Goal: Book appointment/travel/reservation

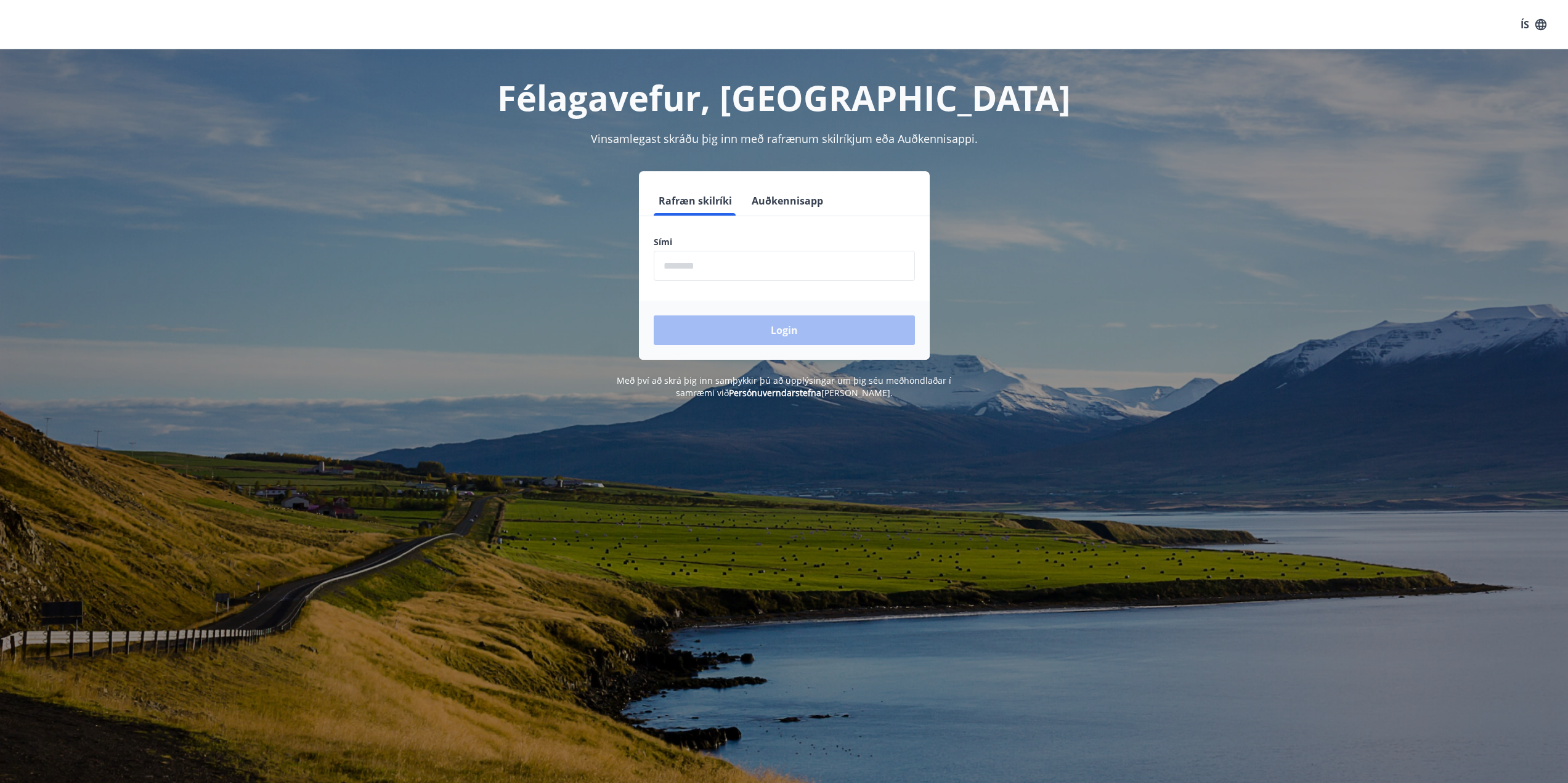
click at [730, 259] on input "phone" at bounding box center [784, 266] width 261 height 30
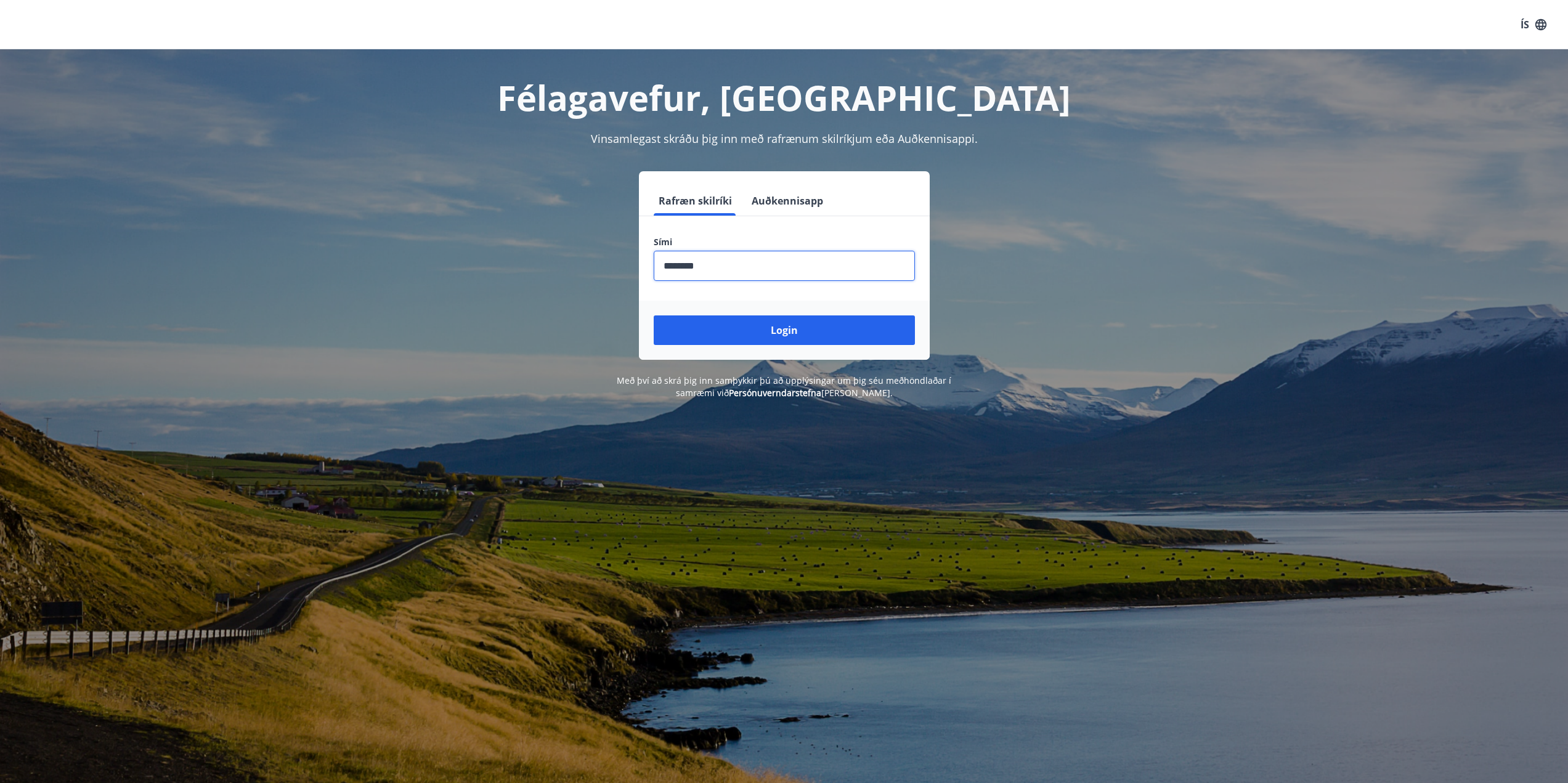
type input "********"
click at [653, 315] on button "Login" at bounding box center [784, 330] width 261 height 30
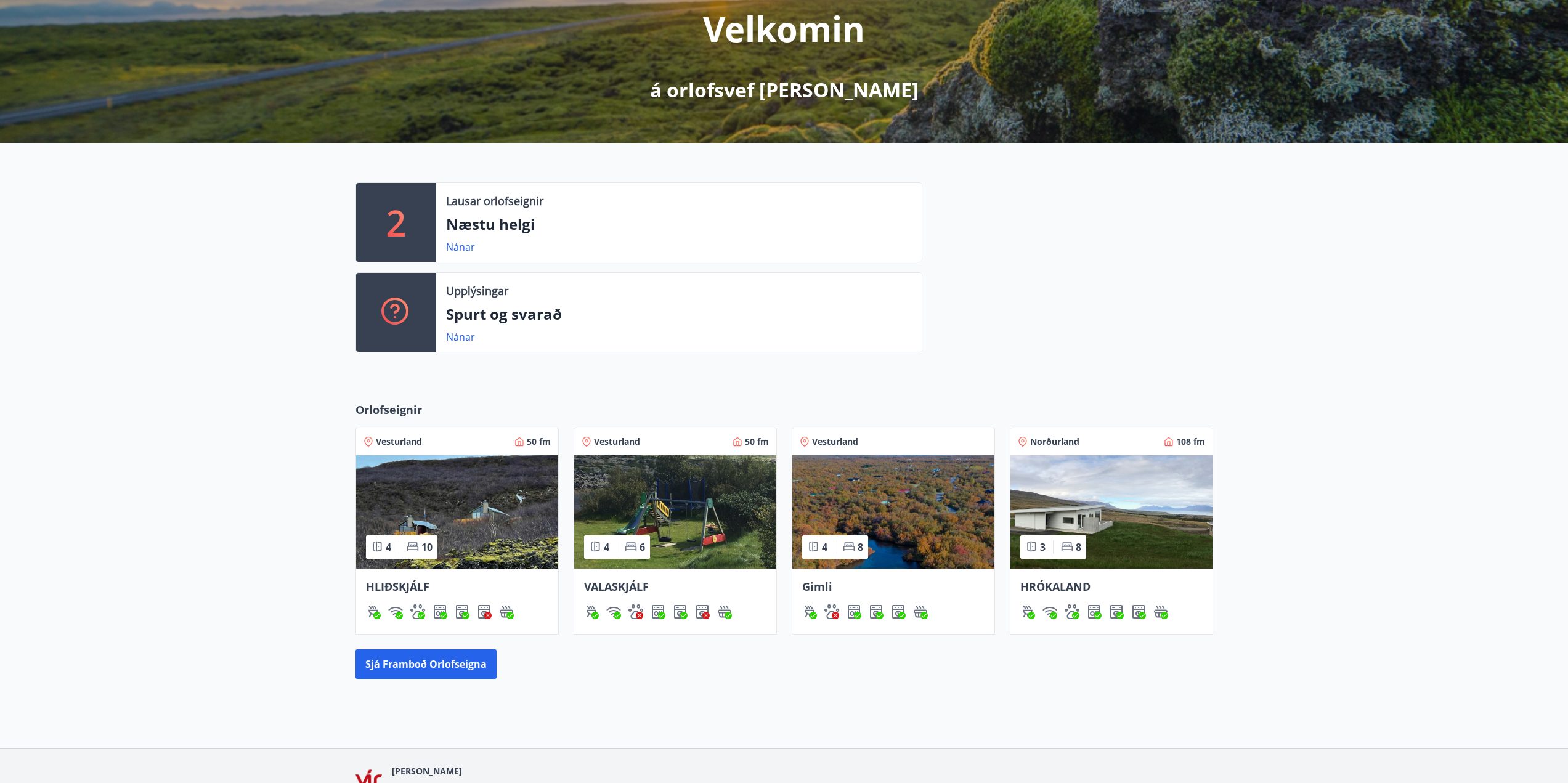
scroll to position [185, 0]
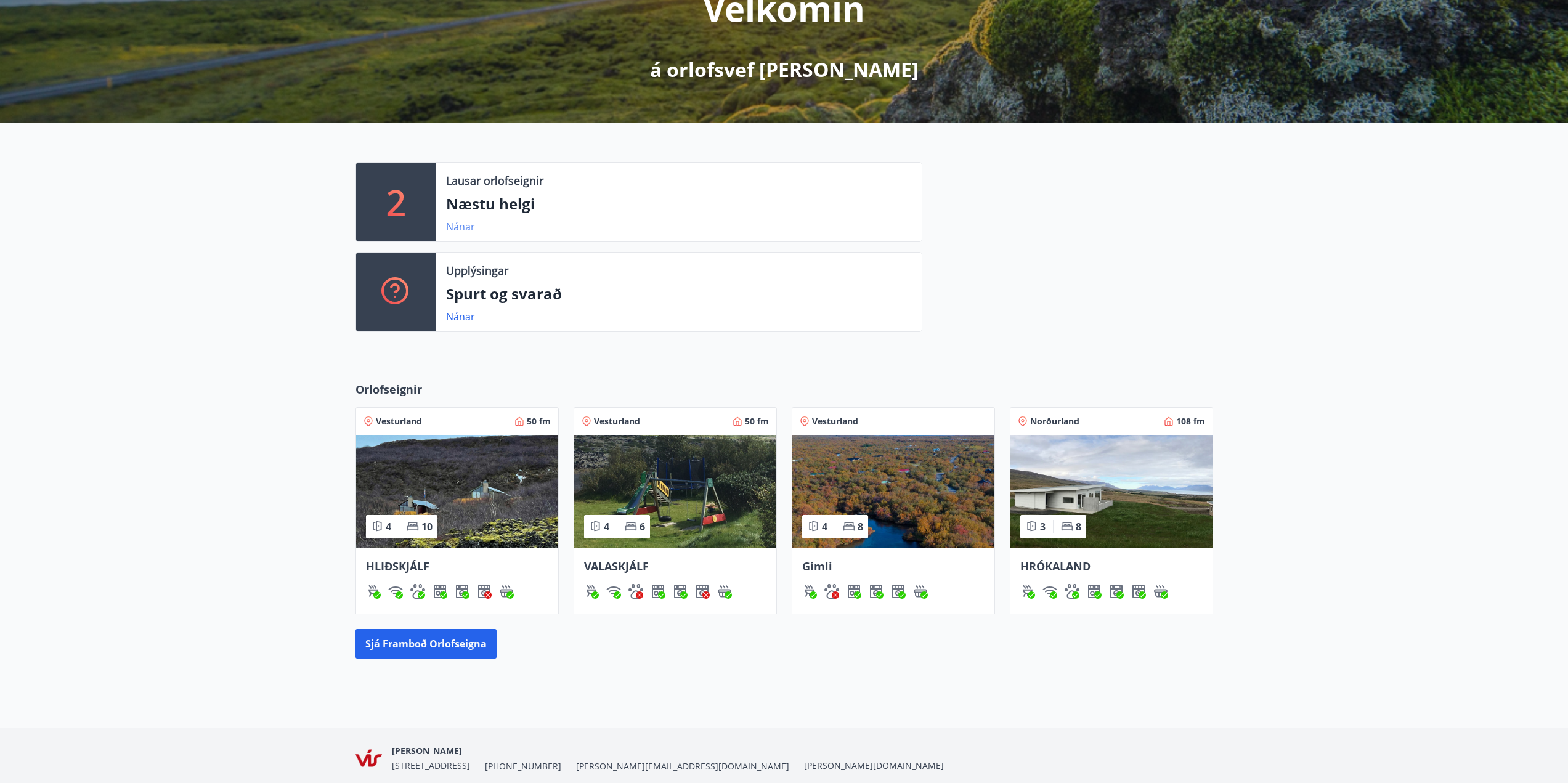
click at [451, 226] on link "Nánar" at bounding box center [460, 227] width 29 height 14
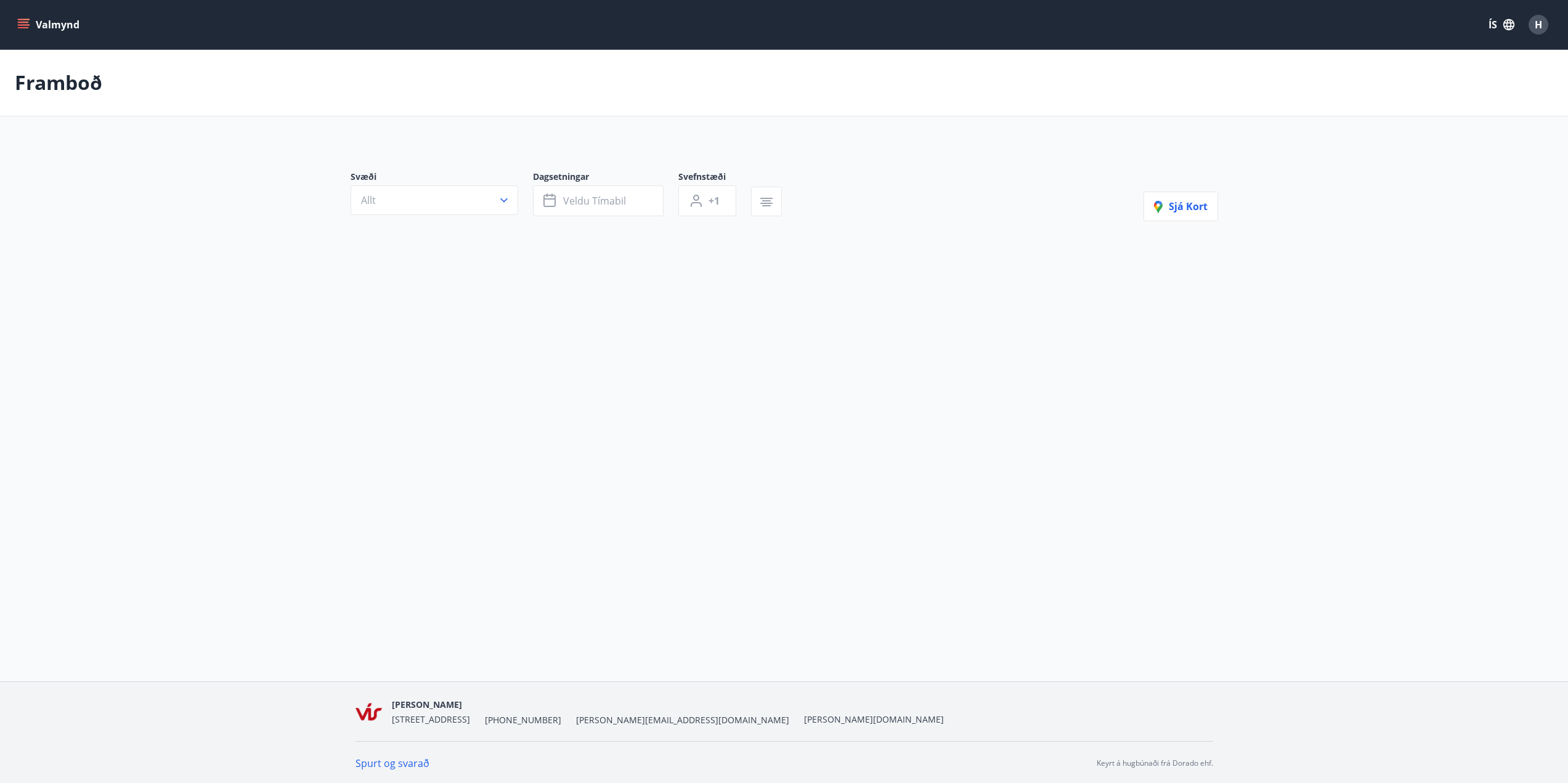
type input "*"
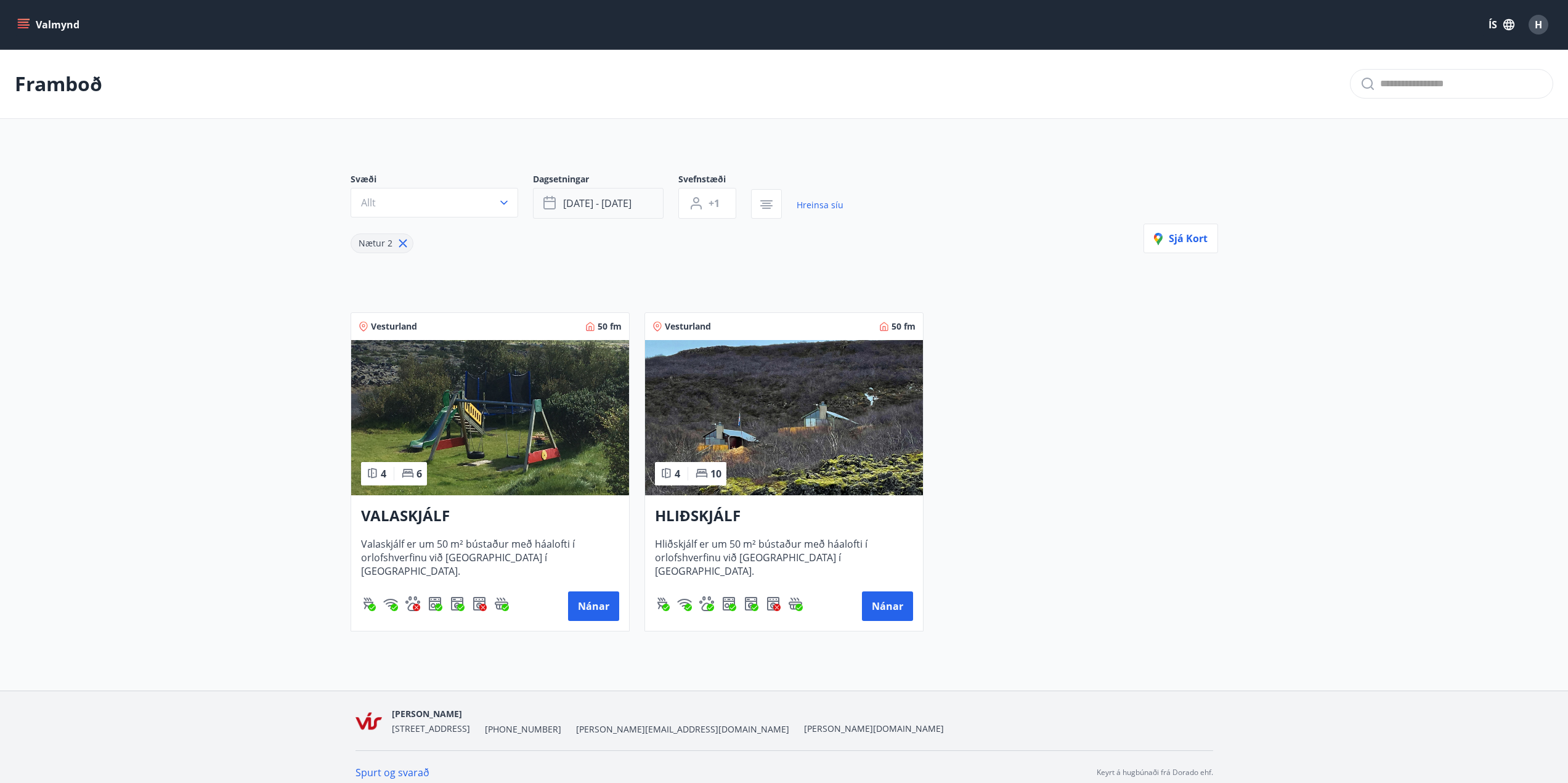
click at [620, 208] on span "ágú 29 - sep 01" at bounding box center [597, 203] width 68 height 14
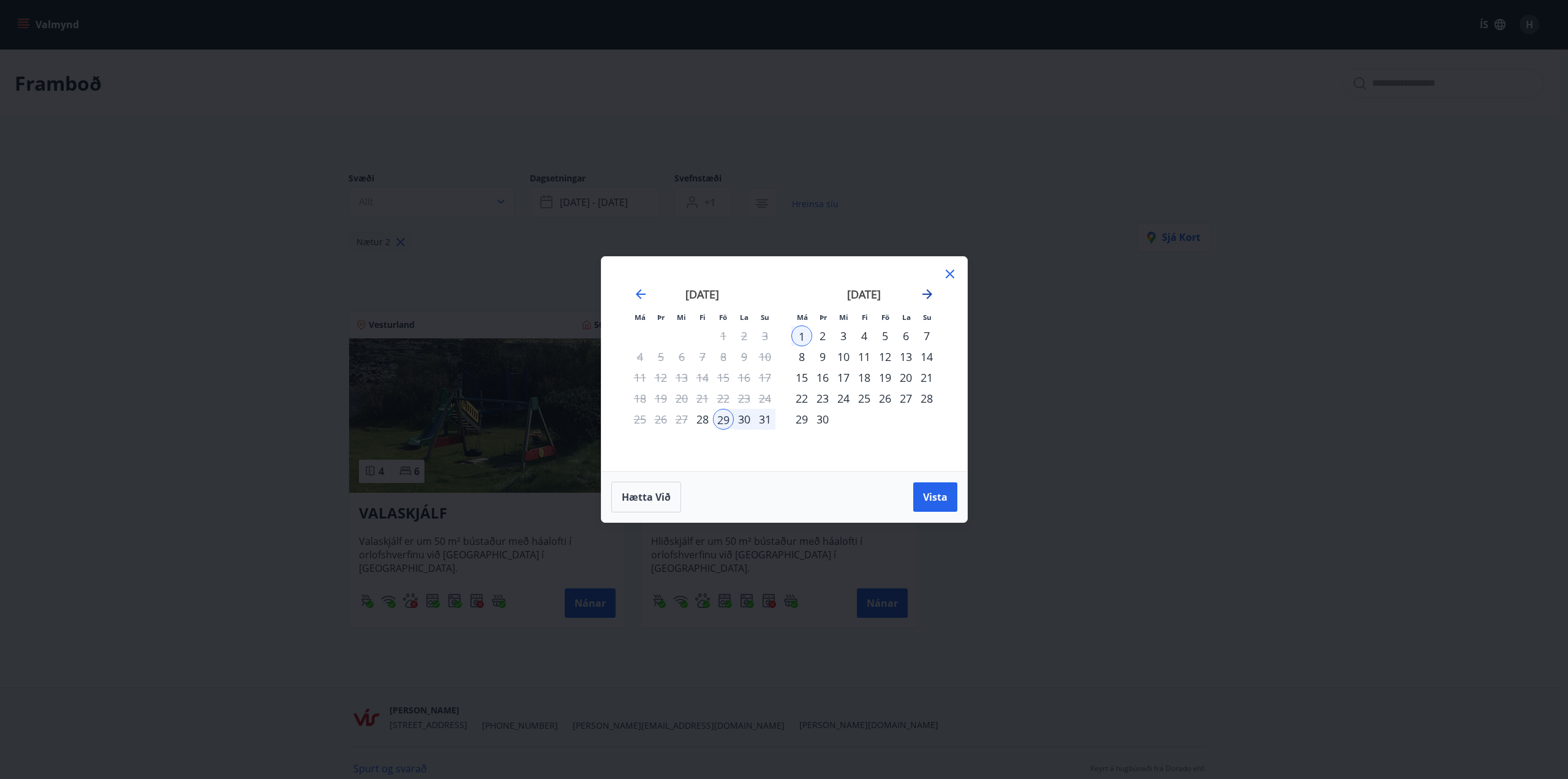
click at [931, 296] on icon "Move forward to switch to the next month." at bounding box center [927, 294] width 14 height 14
click at [888, 335] on div "3" at bounding box center [886, 335] width 21 height 21
click at [928, 331] on div "5" at bounding box center [927, 335] width 21 height 21
click at [943, 498] on span "Vista" at bounding box center [935, 496] width 25 height 14
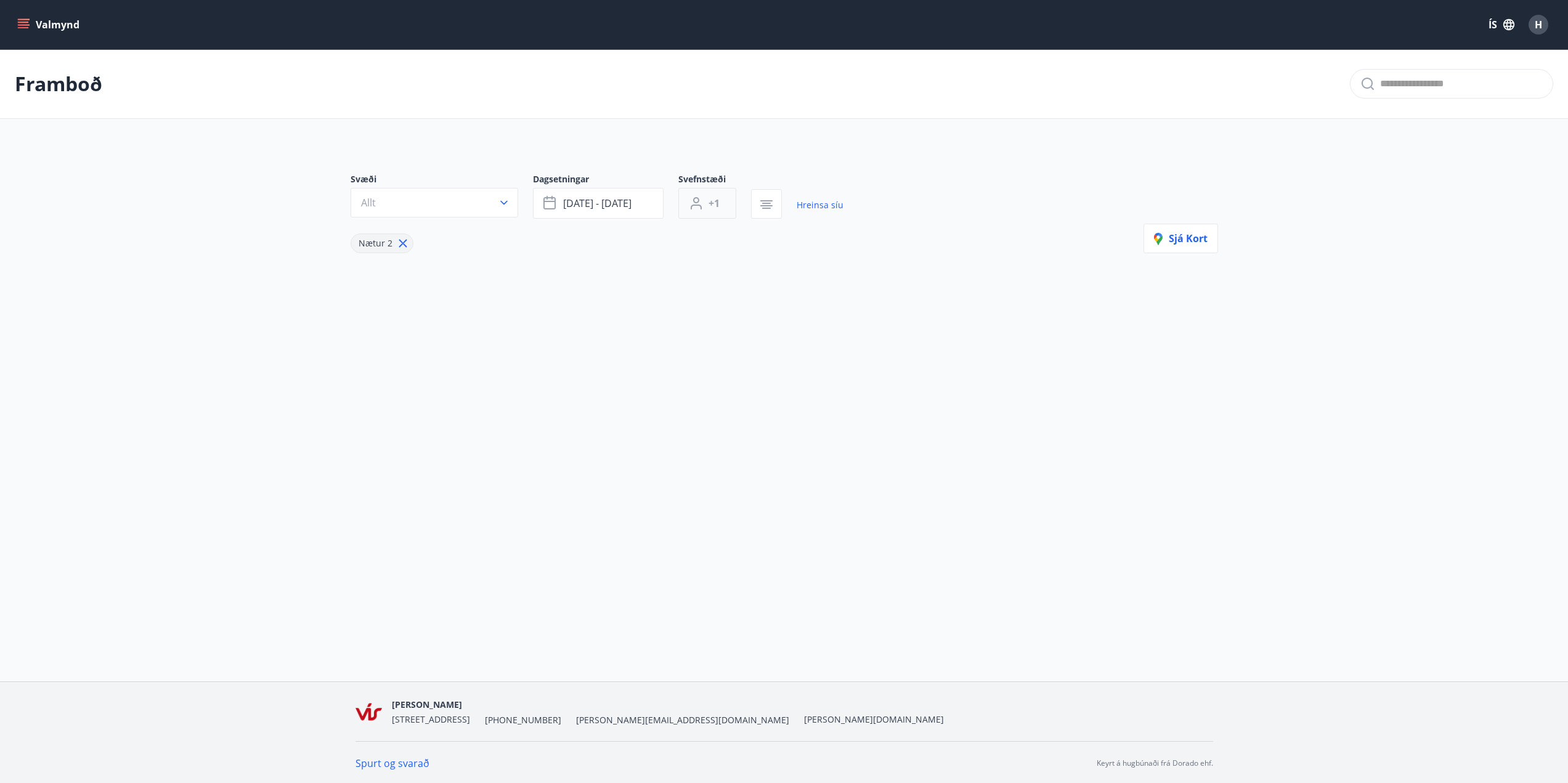
click at [724, 206] on button "+1" at bounding box center [707, 203] width 58 height 30
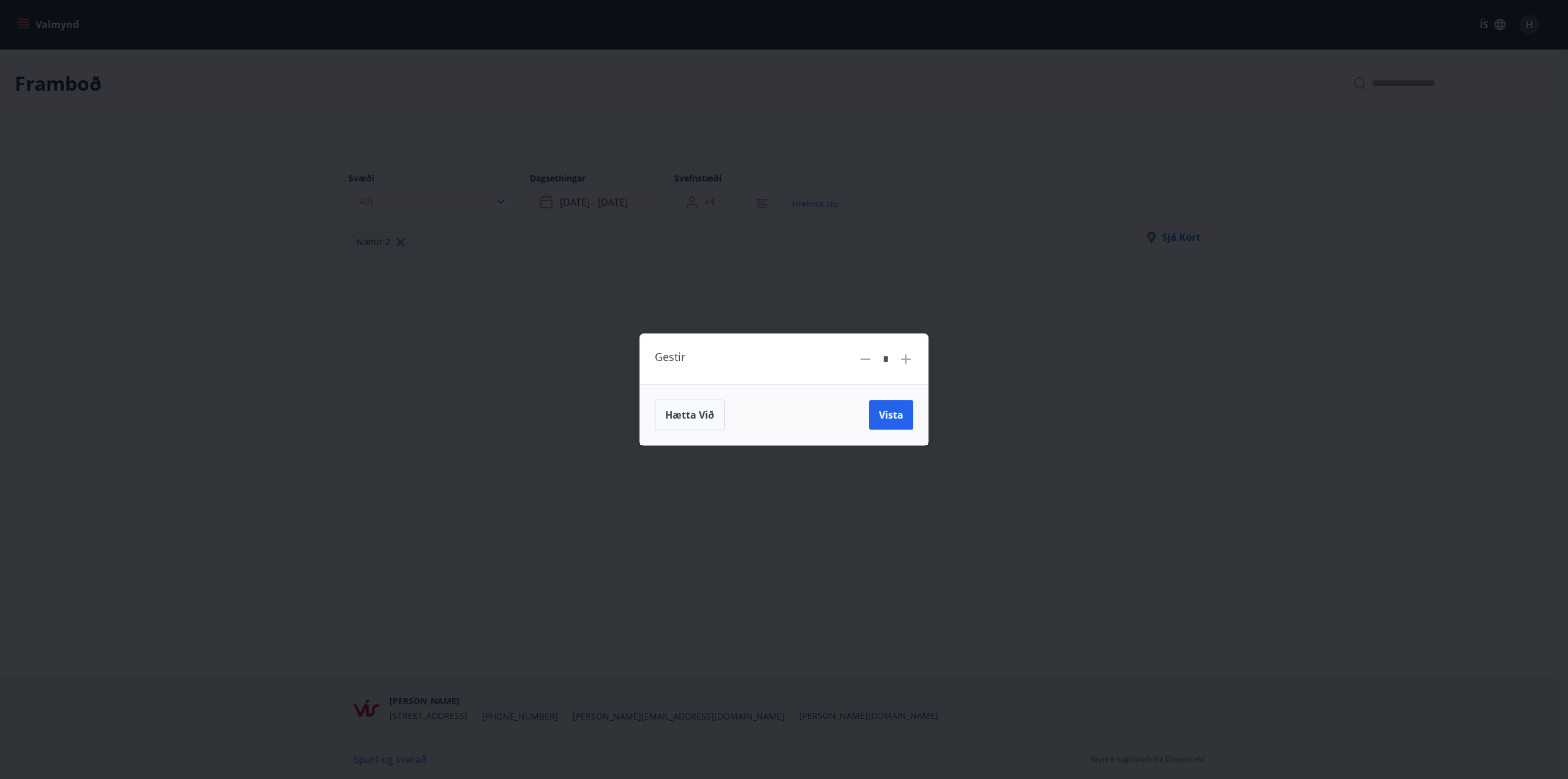
click at [905, 359] on icon at bounding box center [906, 359] width 10 height 10
type input "*"
click at [889, 413] on span "Vista" at bounding box center [891, 414] width 25 height 14
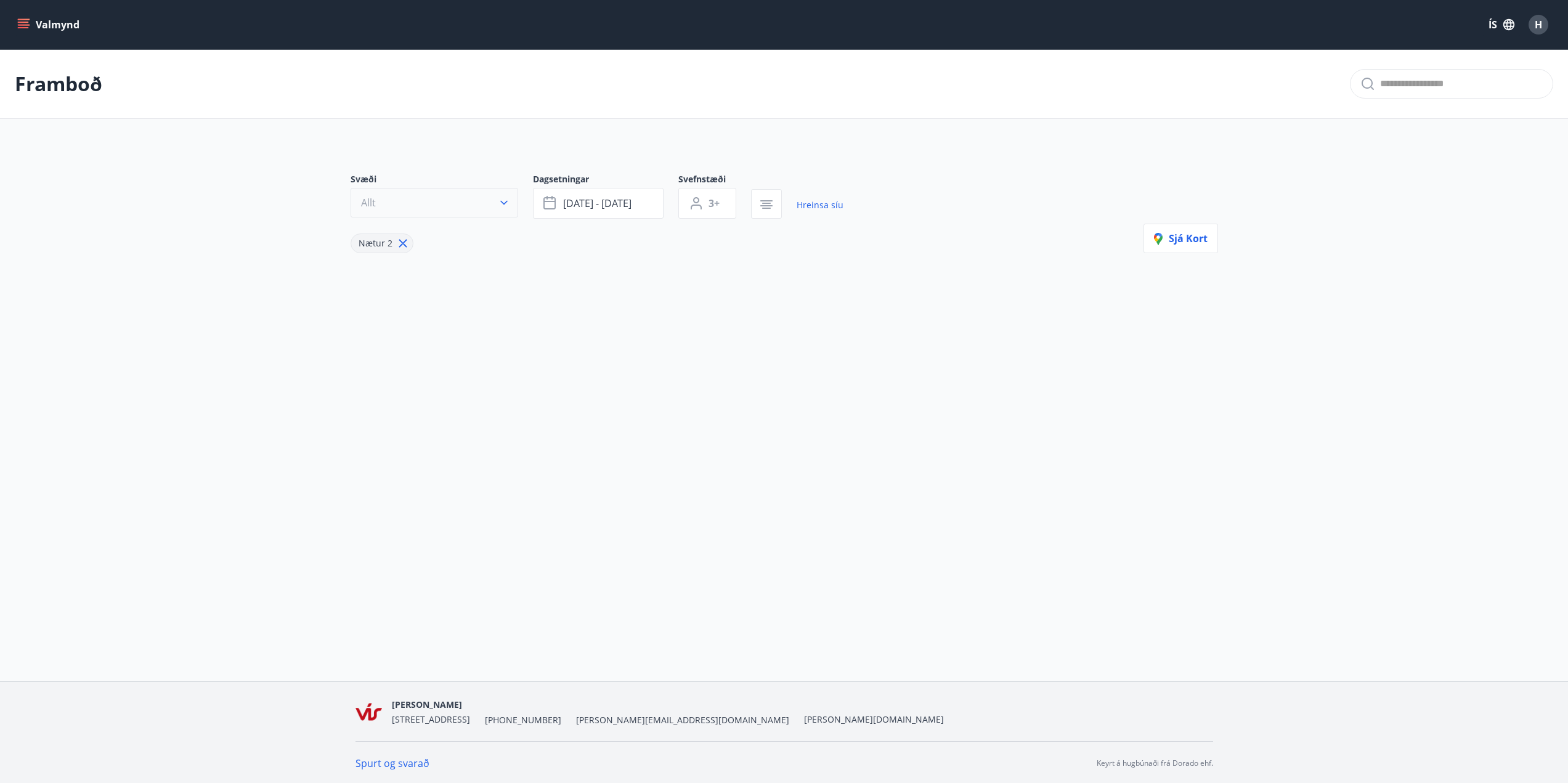
click at [411, 206] on button "Allt" at bounding box center [434, 203] width 167 height 30
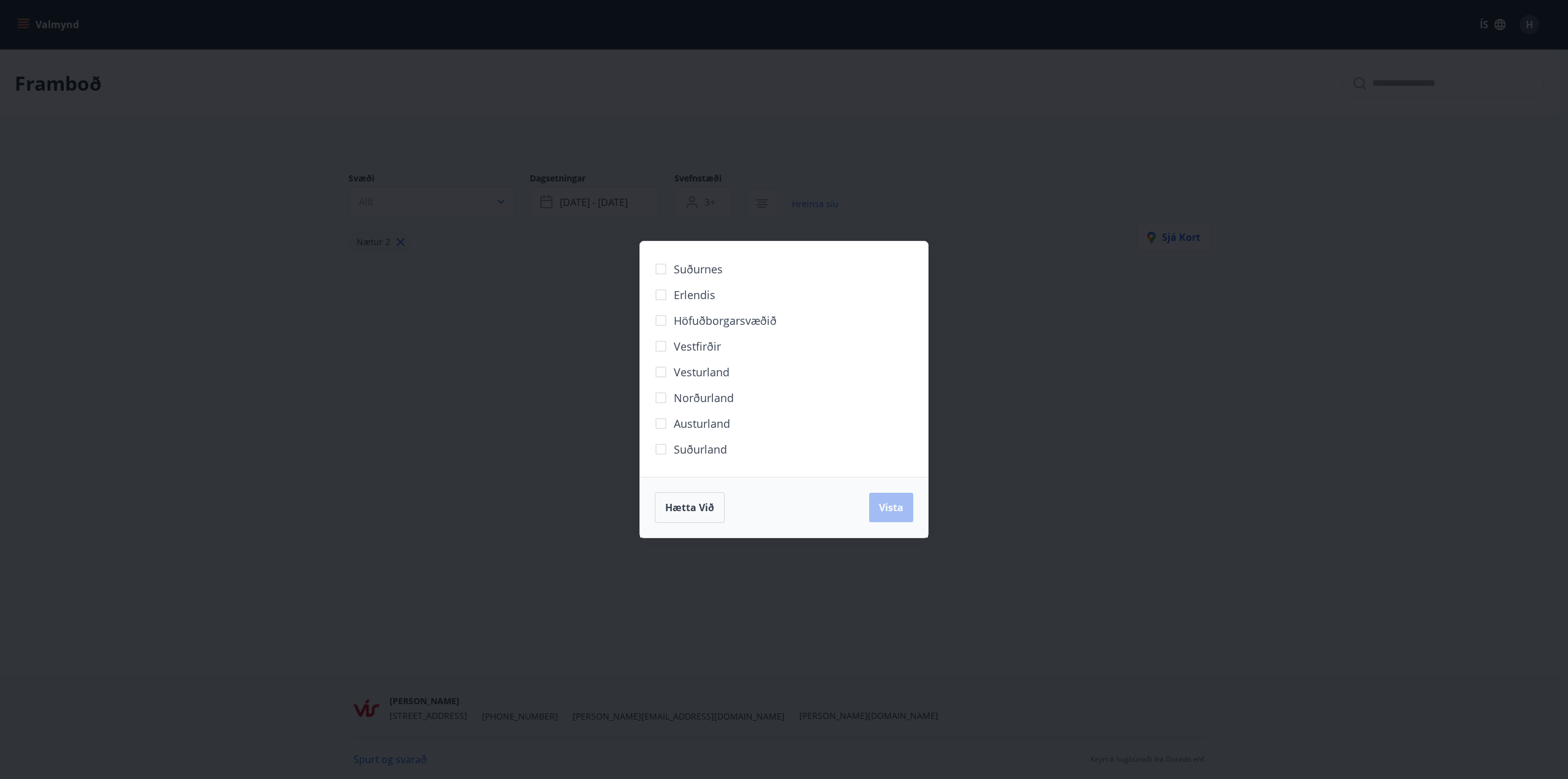
click at [872, 503] on div "Hætta við Vista" at bounding box center [784, 507] width 259 height 30
click at [694, 504] on span "Hætta við" at bounding box center [690, 507] width 49 height 14
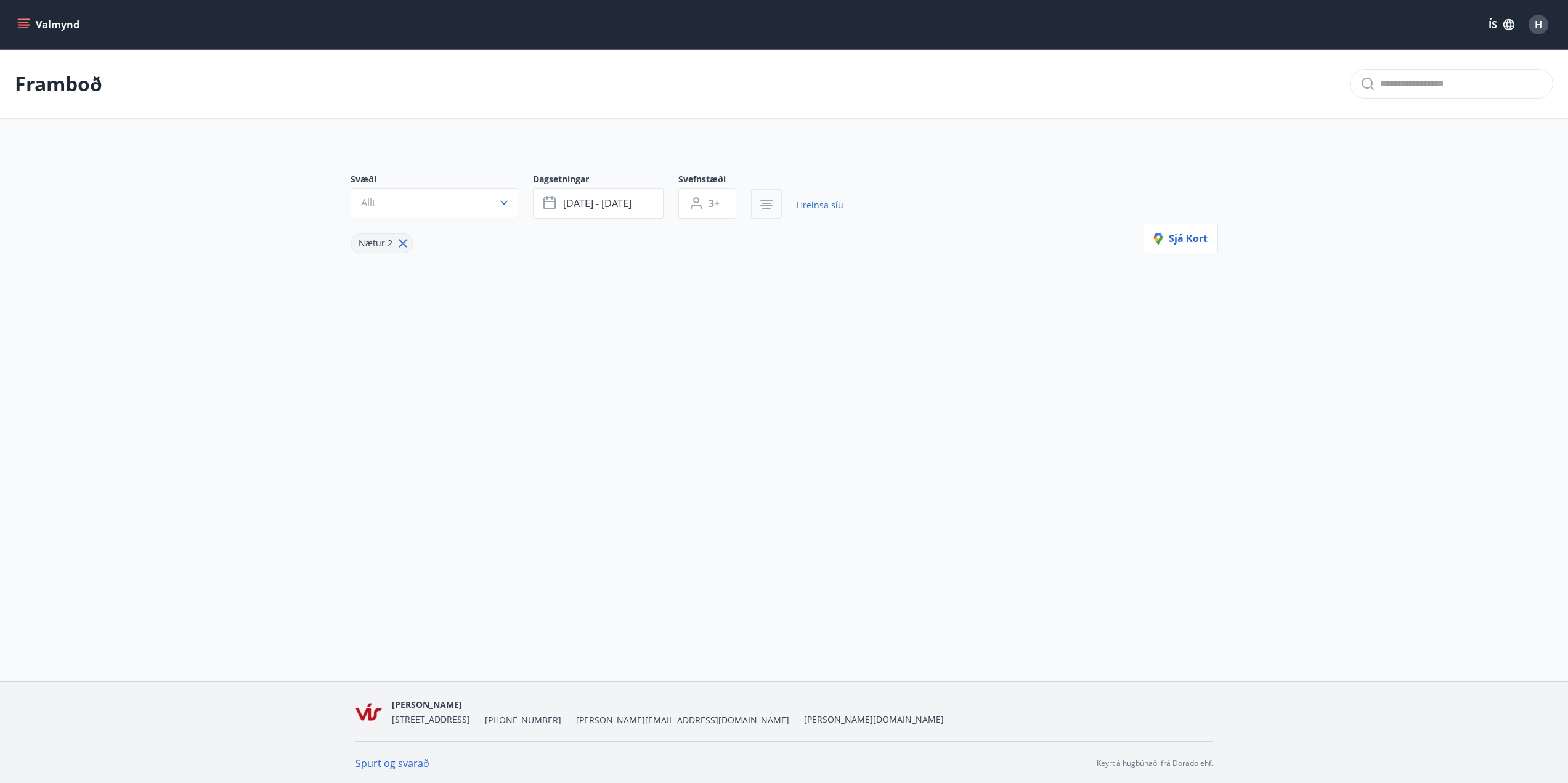
click at [768, 207] on icon "button" at bounding box center [766, 208] width 9 height 2
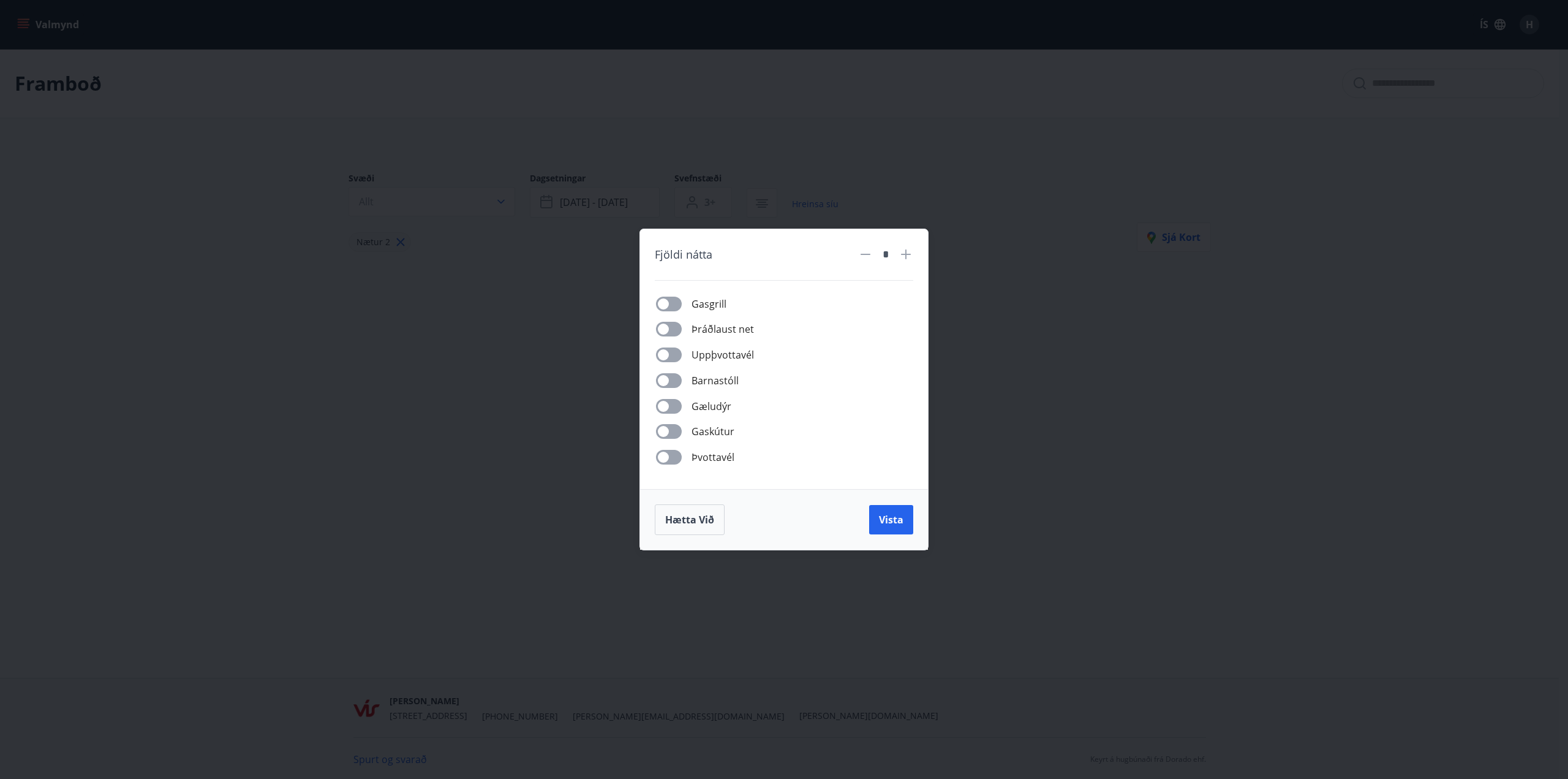
click at [542, 346] on div "Fjöldi nátta * Gasgrill Þráðlaust net Uppþvottavél Barnastóll Gæludýr Gaskútur …" at bounding box center [784, 390] width 1568 height 779
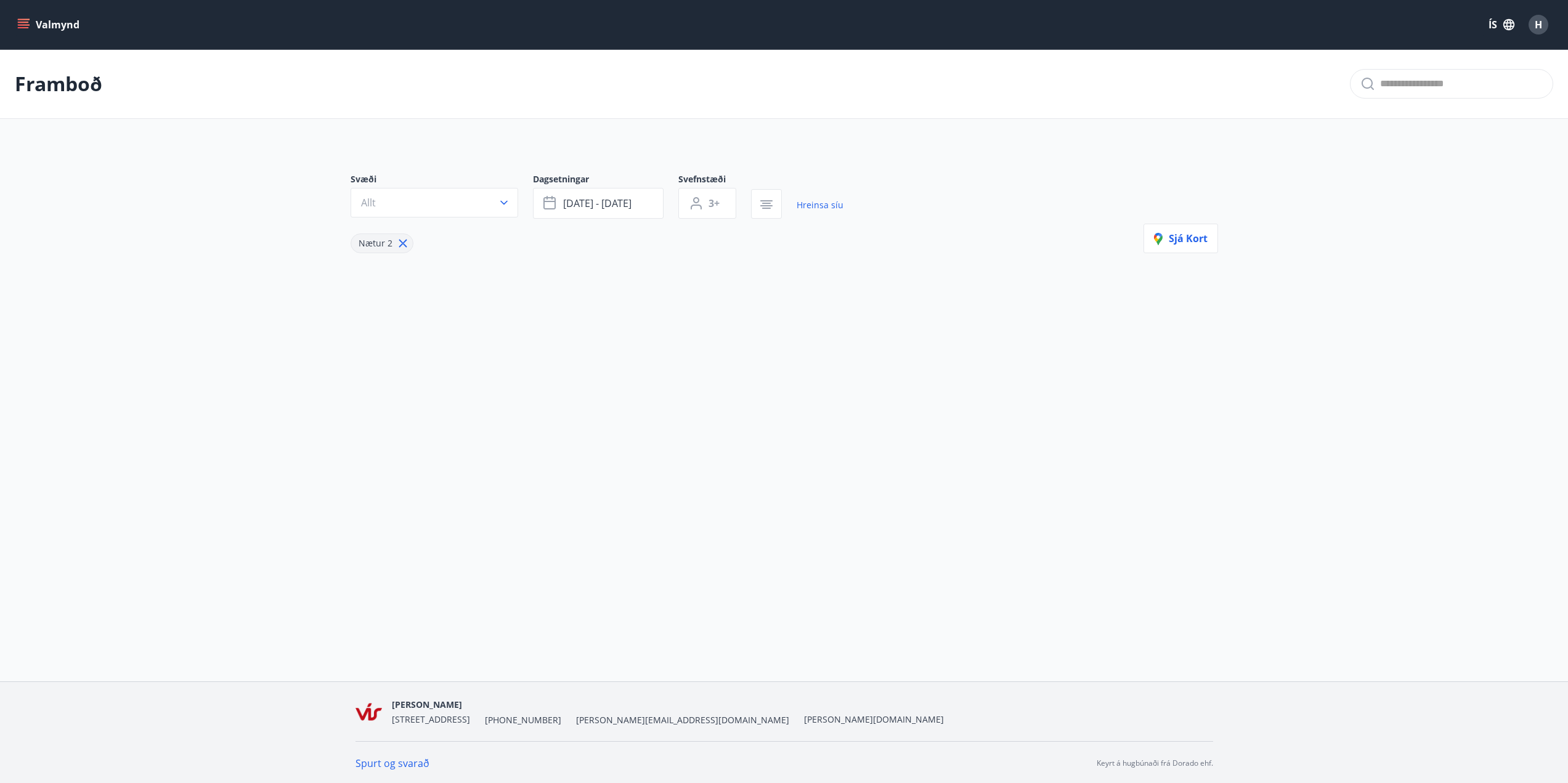
click at [44, 87] on p "Framboð" at bounding box center [58, 84] width 87 height 27
click at [595, 208] on span "okt 03 - okt 05" at bounding box center [597, 203] width 68 height 14
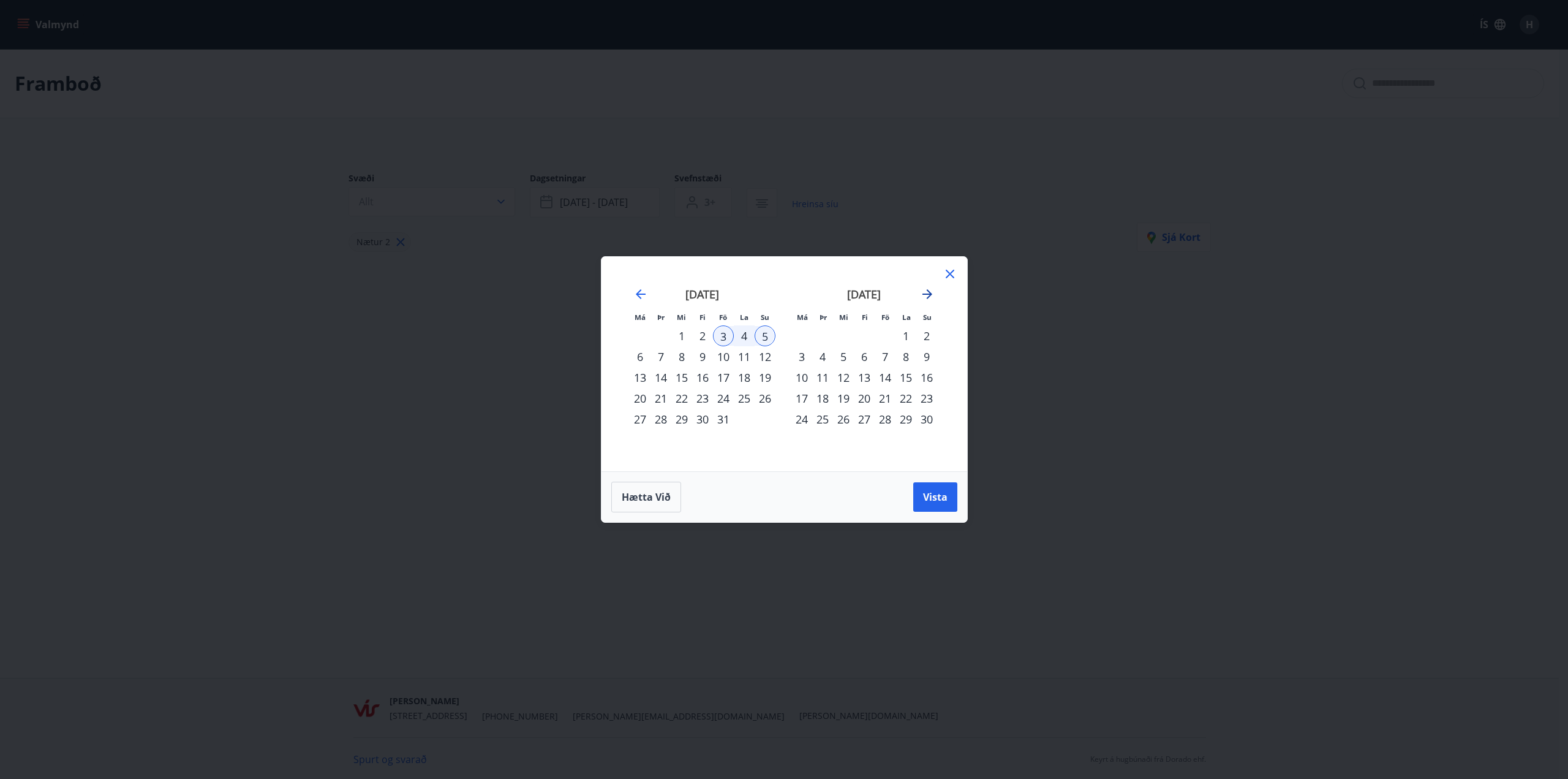
click at [930, 291] on icon "Move forward to switch to the next month." at bounding box center [927, 294] width 14 height 14
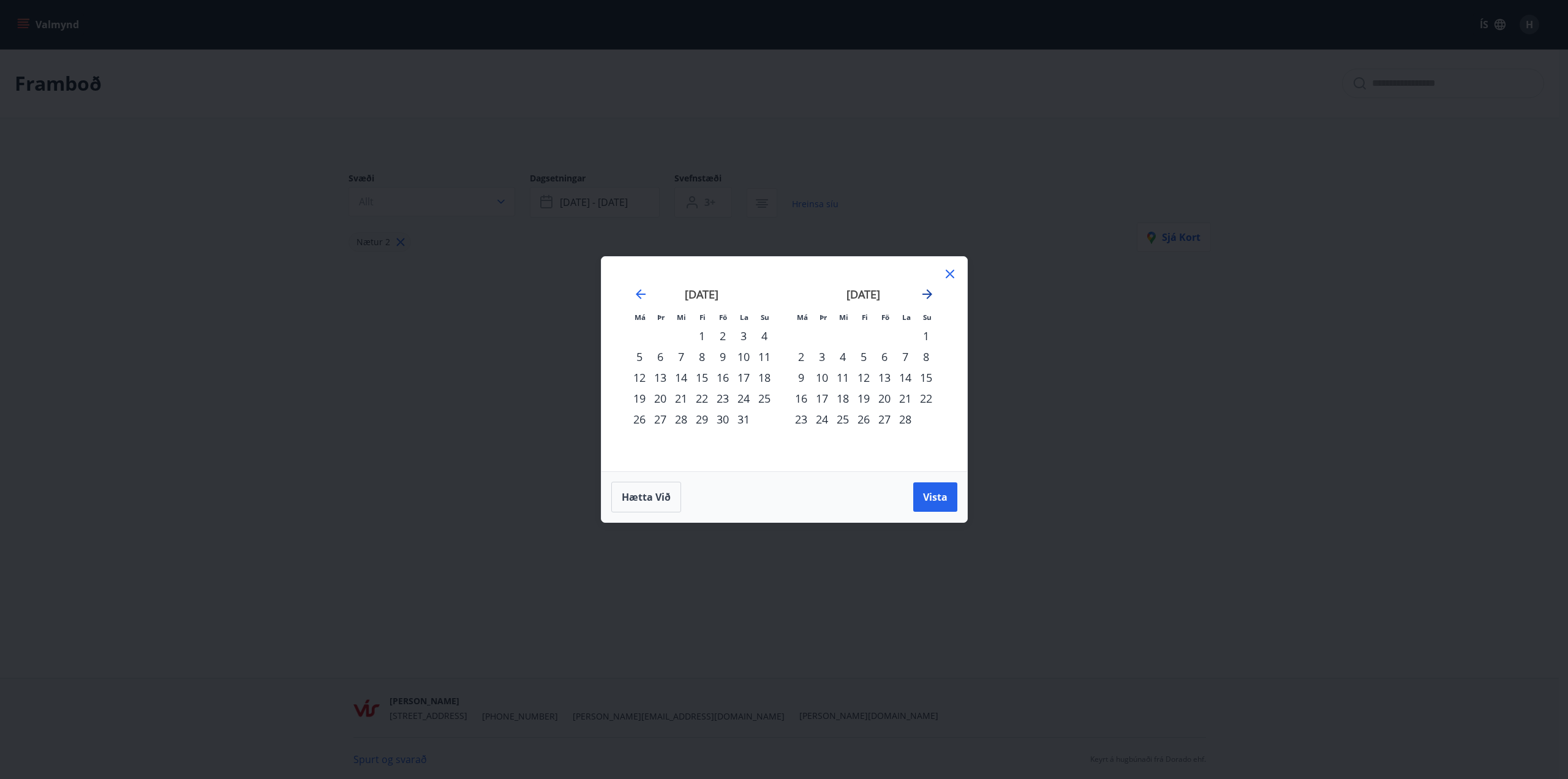
click at [930, 291] on icon "Move forward to switch to the next month." at bounding box center [927, 294] width 14 height 14
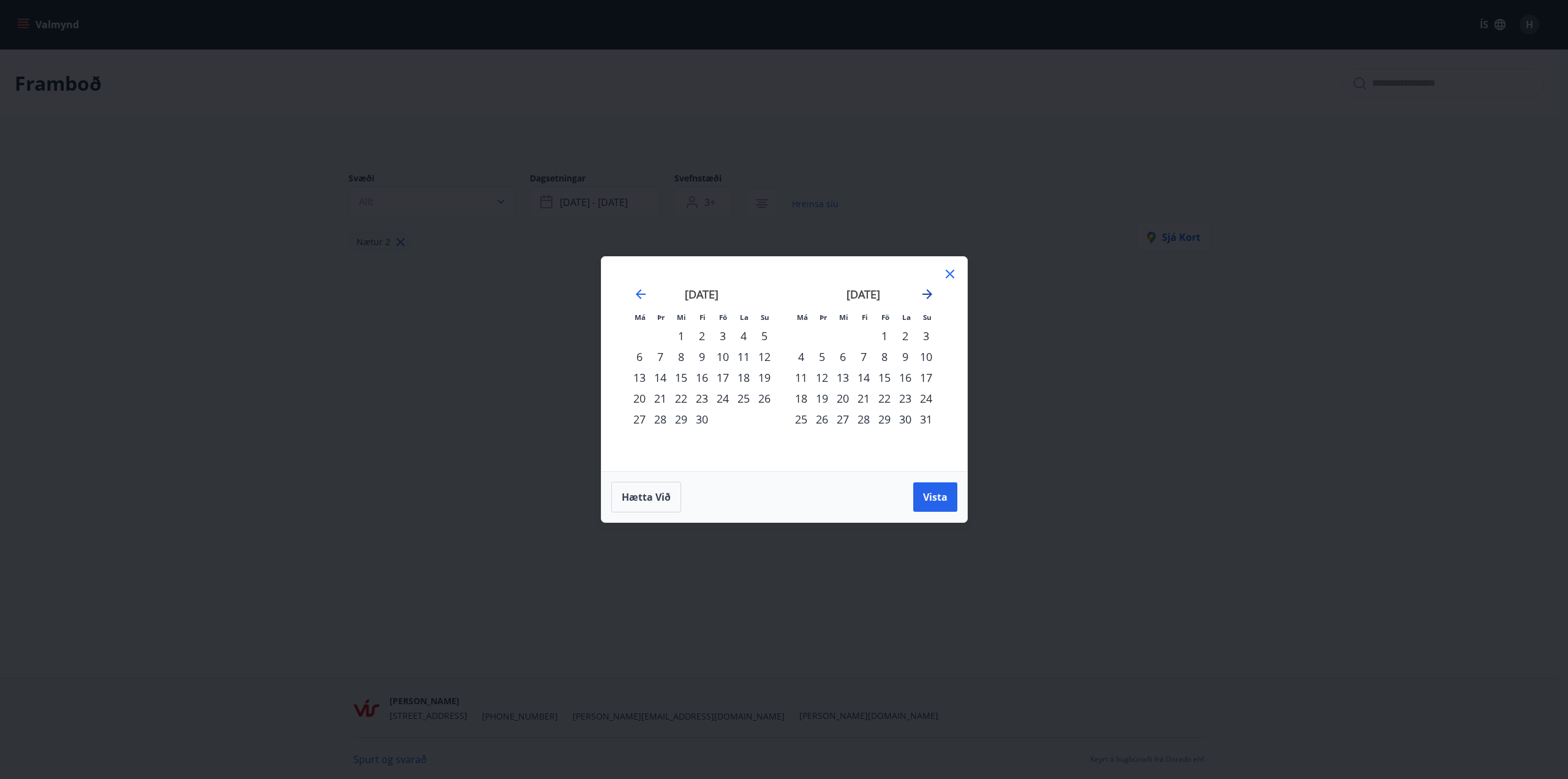
click at [930, 291] on icon "Move forward to switch to the next month." at bounding box center [927, 294] width 14 height 14
click at [864, 341] on div "4" at bounding box center [864, 335] width 21 height 21
click at [875, 368] on div "19" at bounding box center [886, 378] width 21 height 21
click at [894, 335] on div "5" at bounding box center [886, 335] width 21 height 21
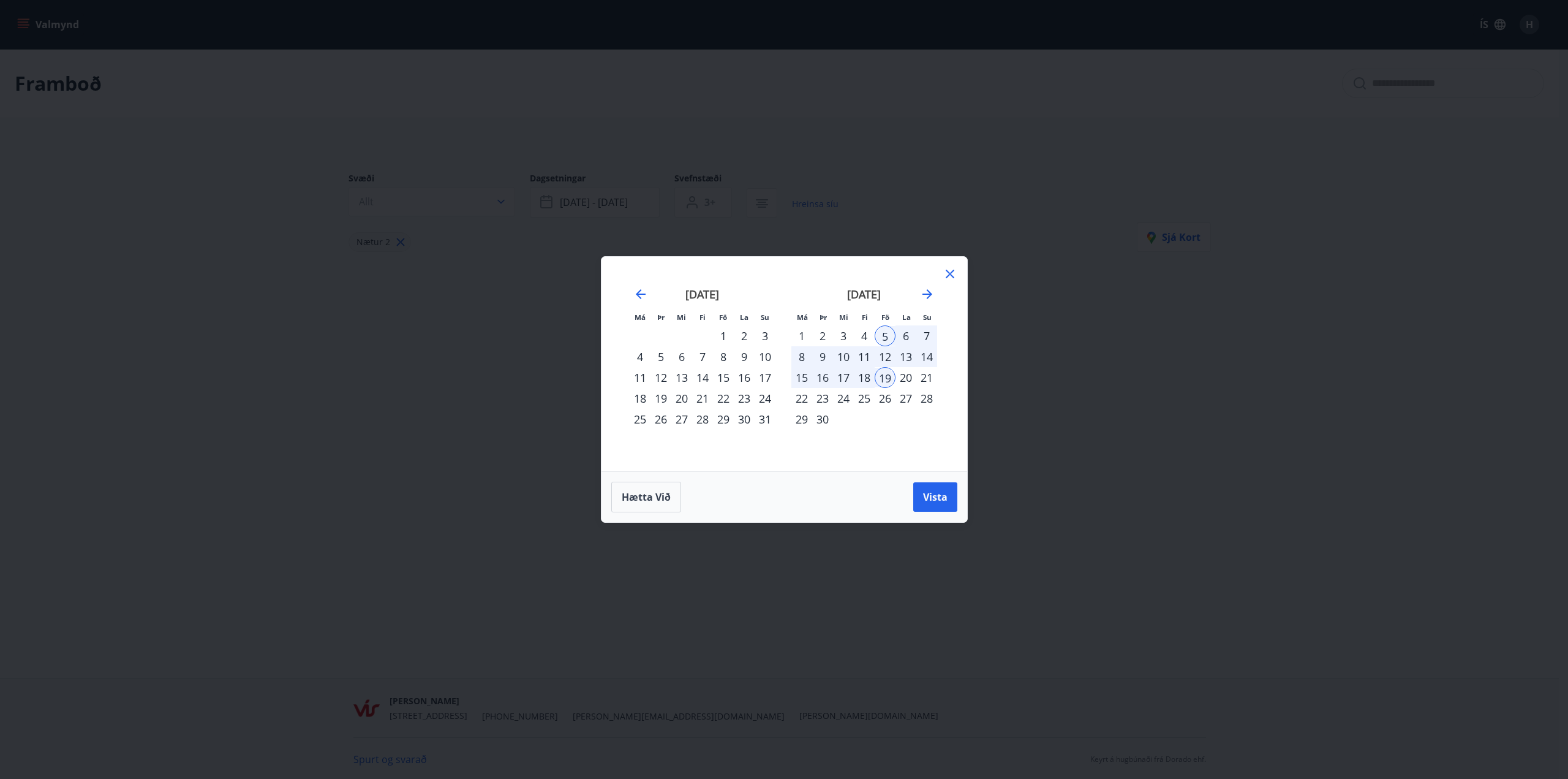
click at [869, 339] on div "4" at bounding box center [864, 335] width 21 height 21
click at [883, 335] on div "5" at bounding box center [886, 335] width 21 height 21
click at [941, 495] on span "Vista" at bounding box center [935, 496] width 25 height 14
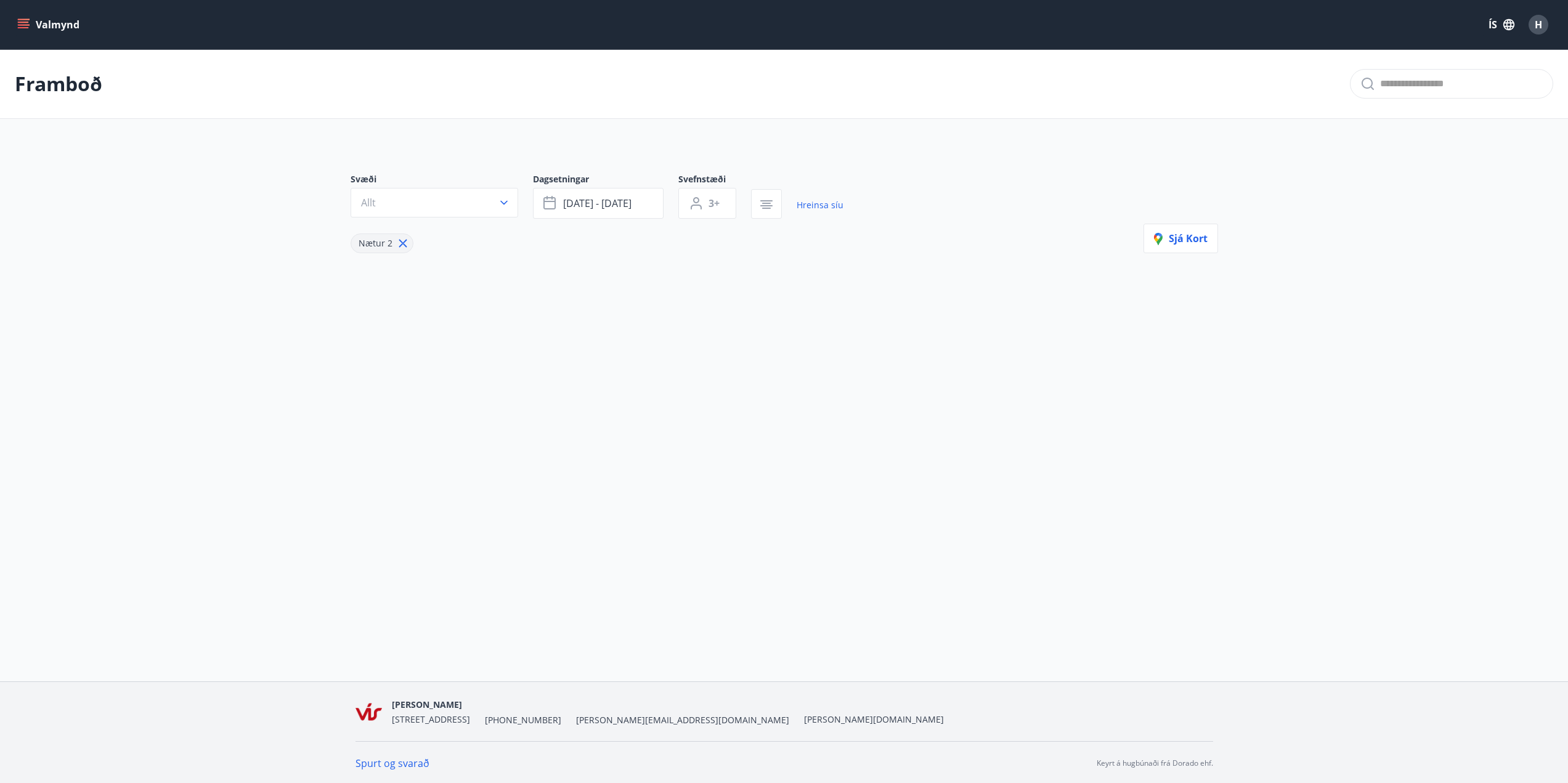
click at [14, 20] on button "Valmynd" at bounding box center [49, 25] width 70 height 22
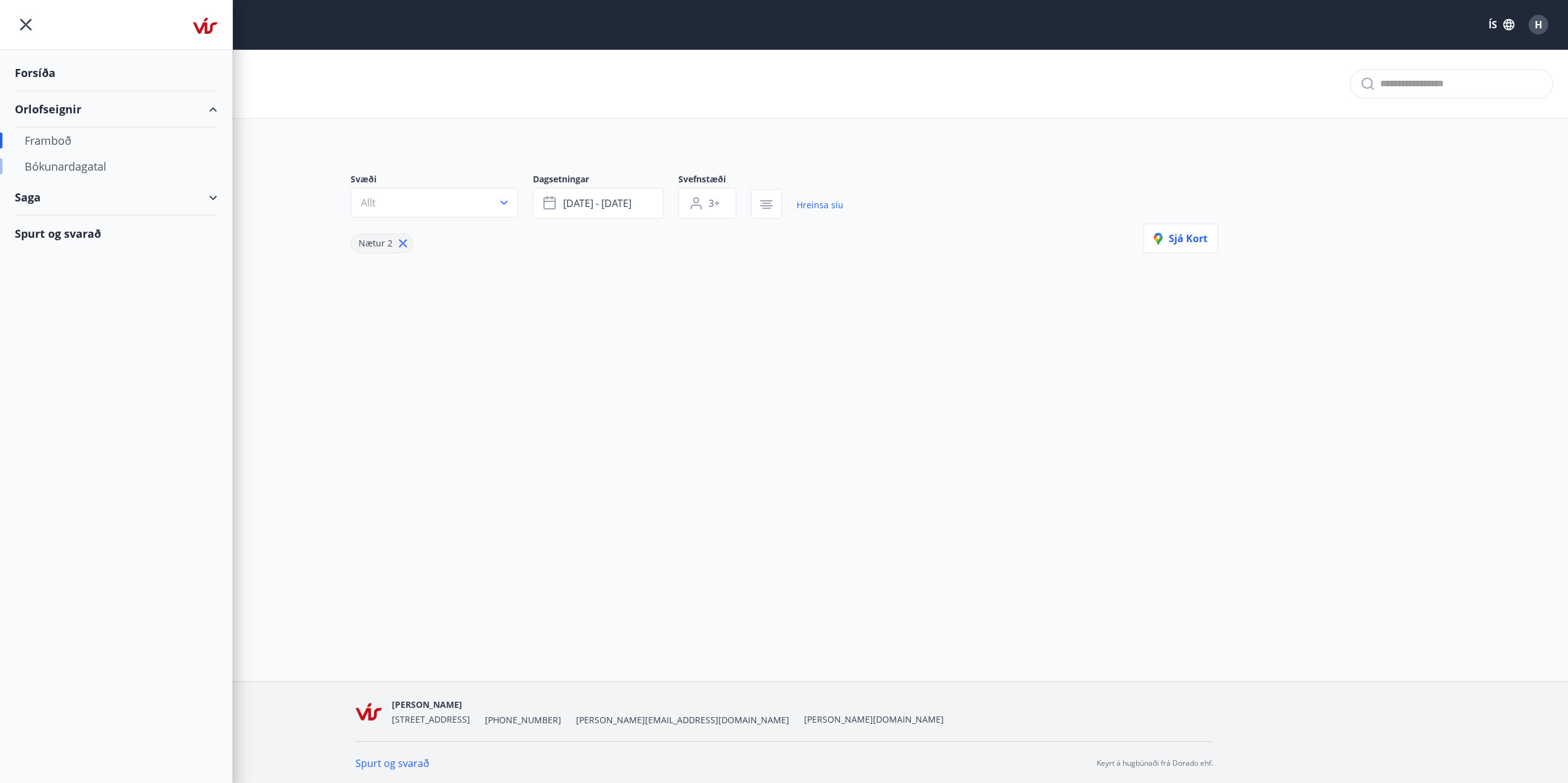
click at [72, 167] on div "Bókunardagatal" at bounding box center [116, 167] width 183 height 26
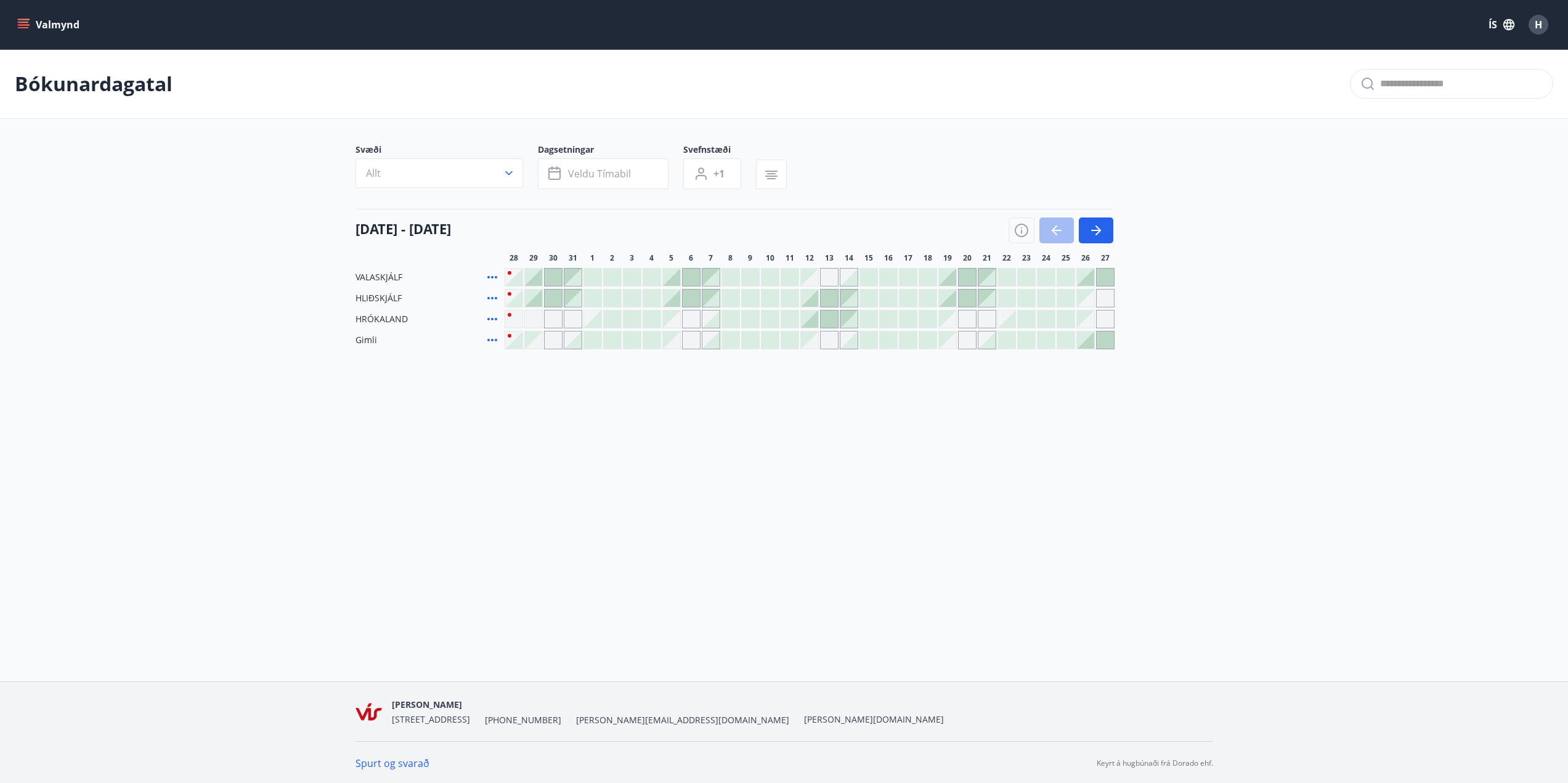
click at [702, 298] on div at bounding box center [711, 299] width 18 height 18
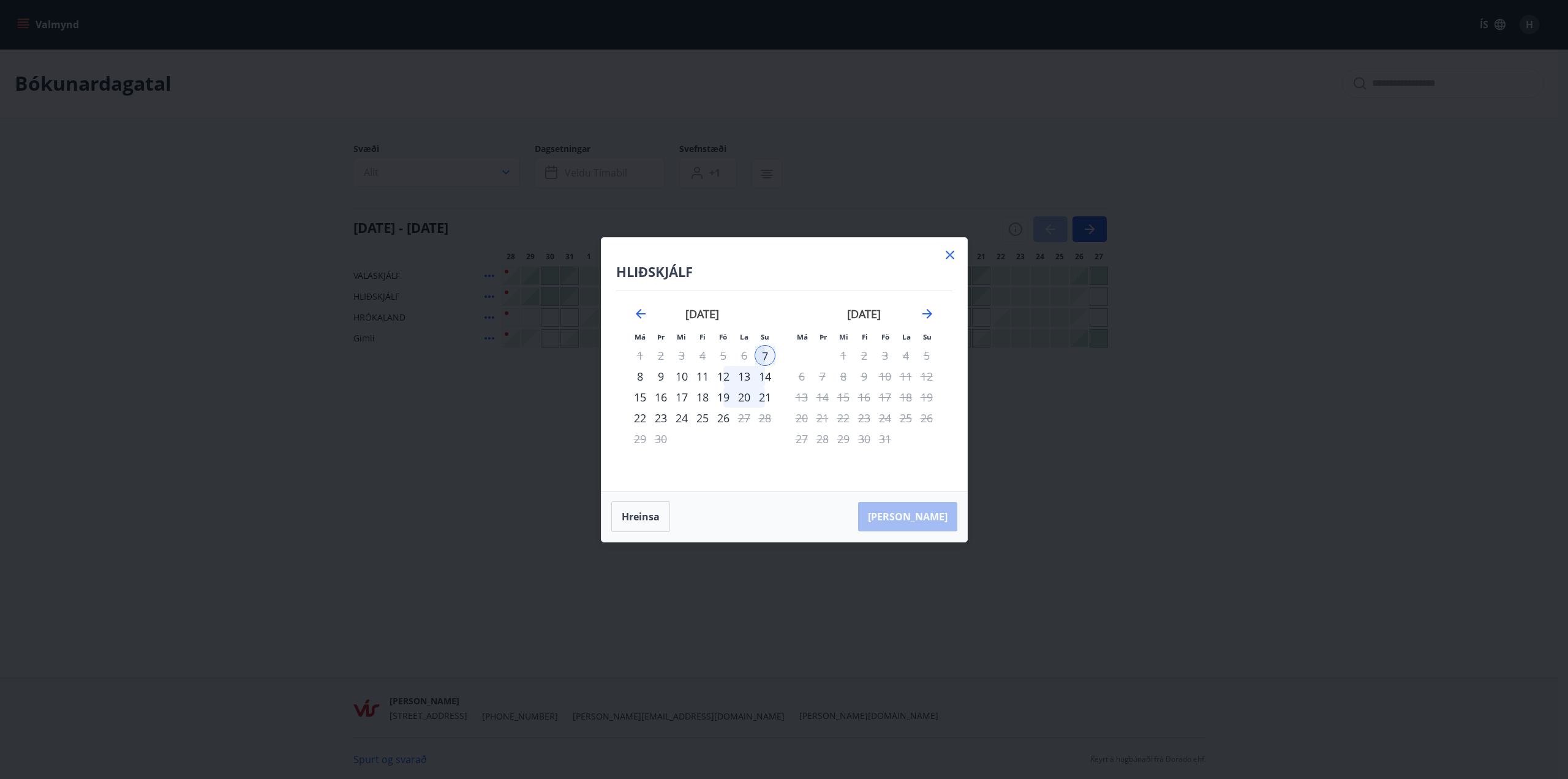
click at [947, 254] on icon at bounding box center [950, 255] width 14 height 14
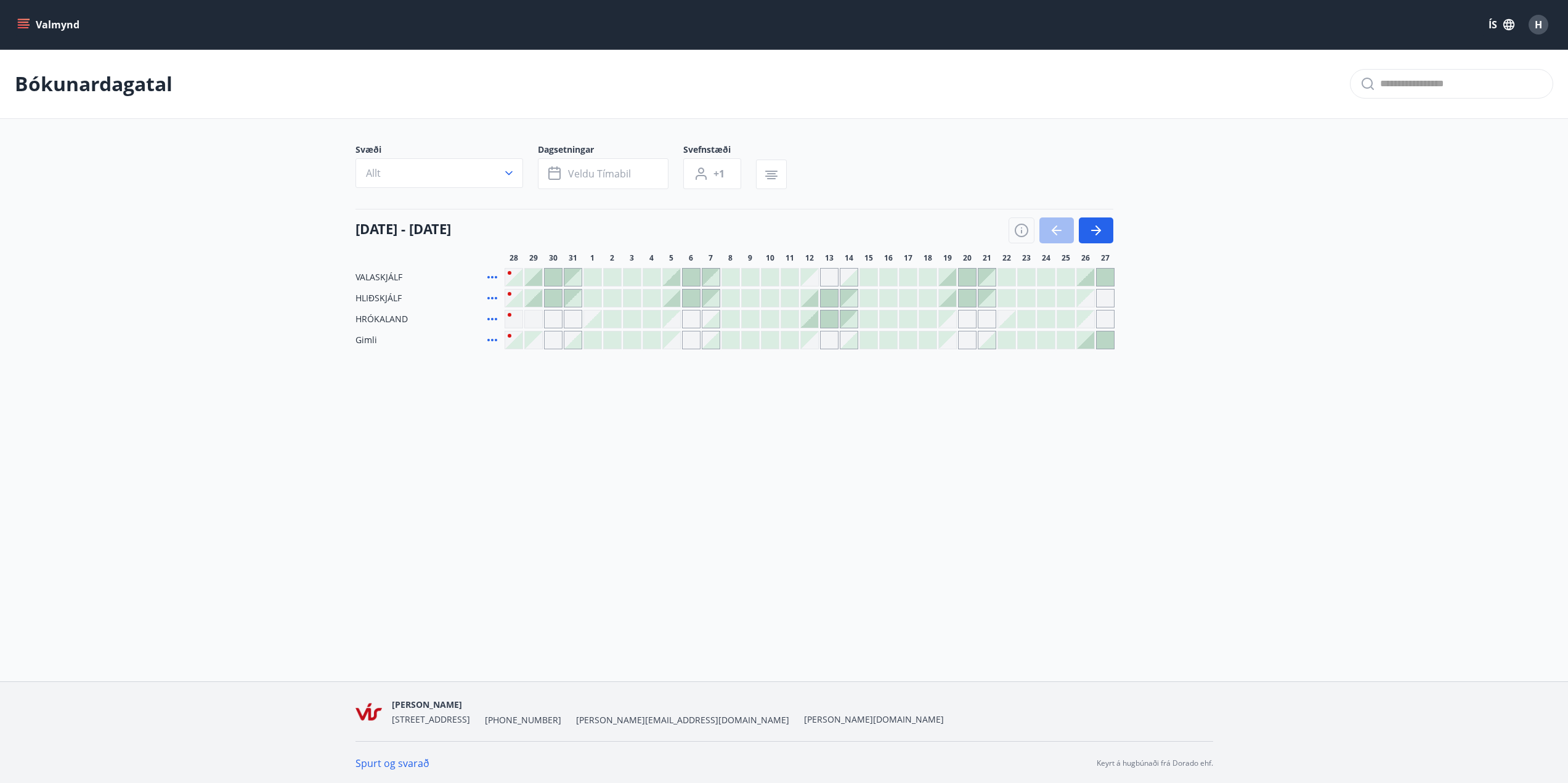
click at [46, 26] on button "Valmynd" at bounding box center [49, 25] width 70 height 22
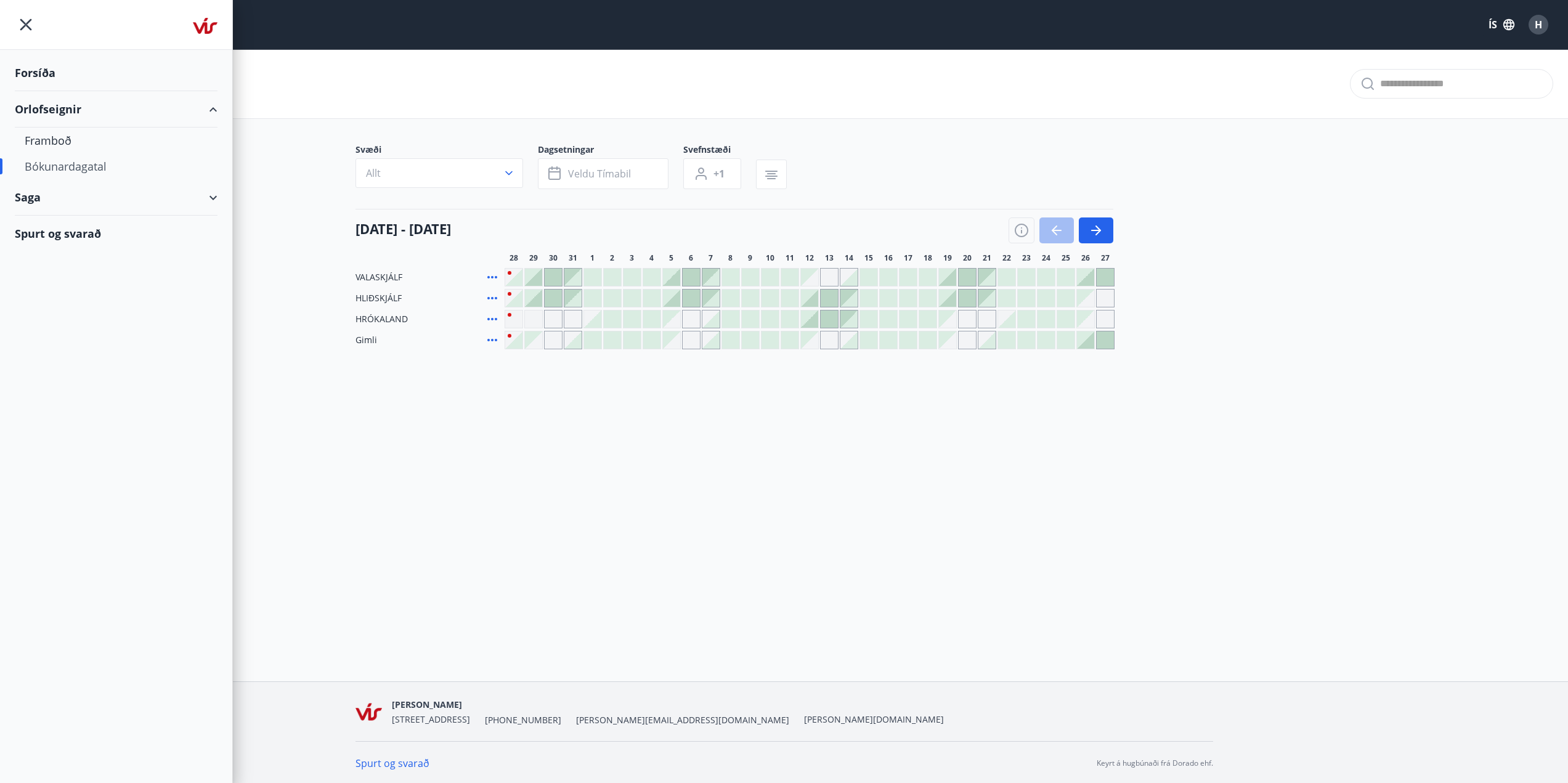
click at [34, 66] on div "Forsíða" at bounding box center [115, 72] width 203 height 36
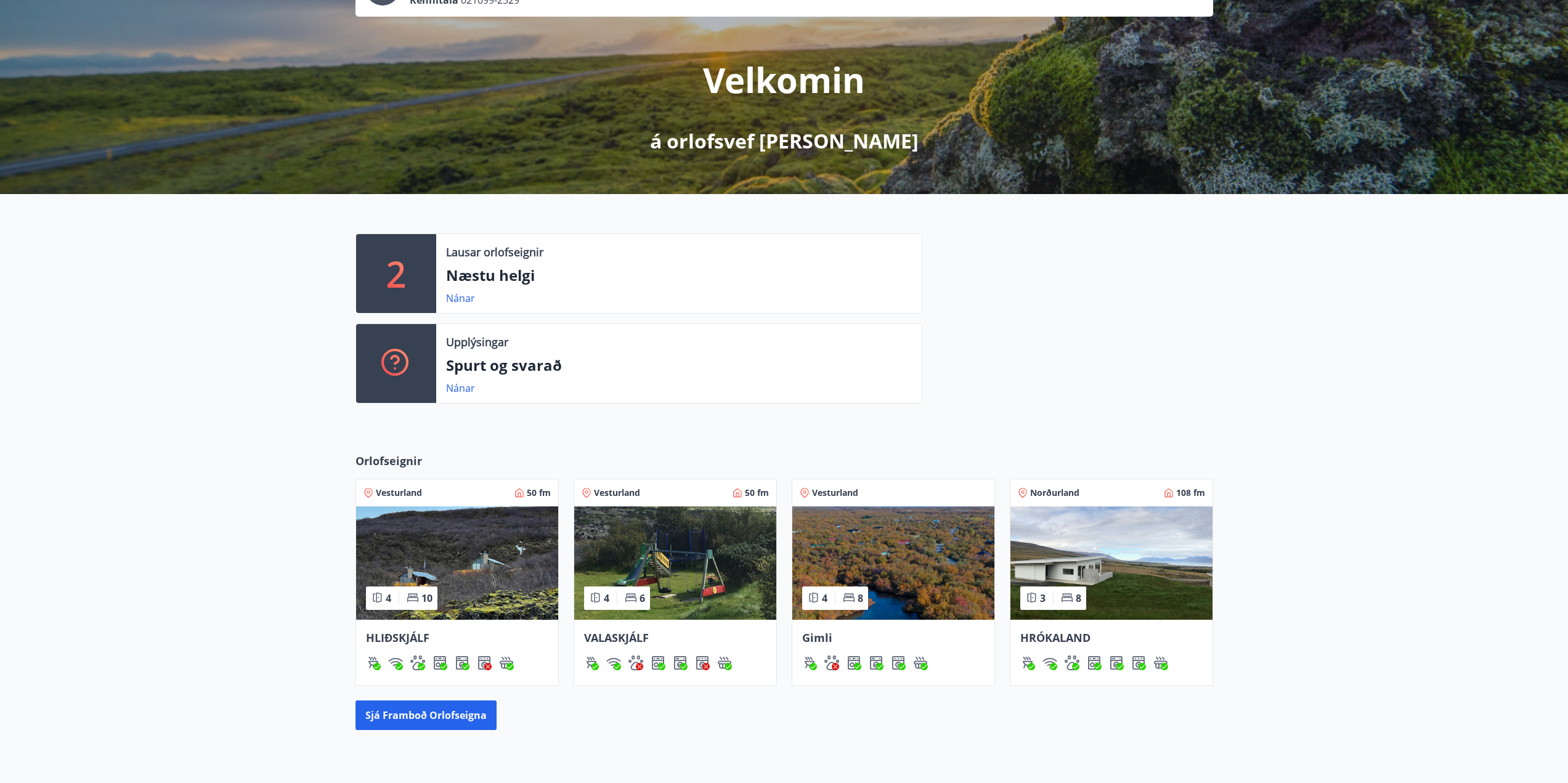
scroll to position [123, 0]
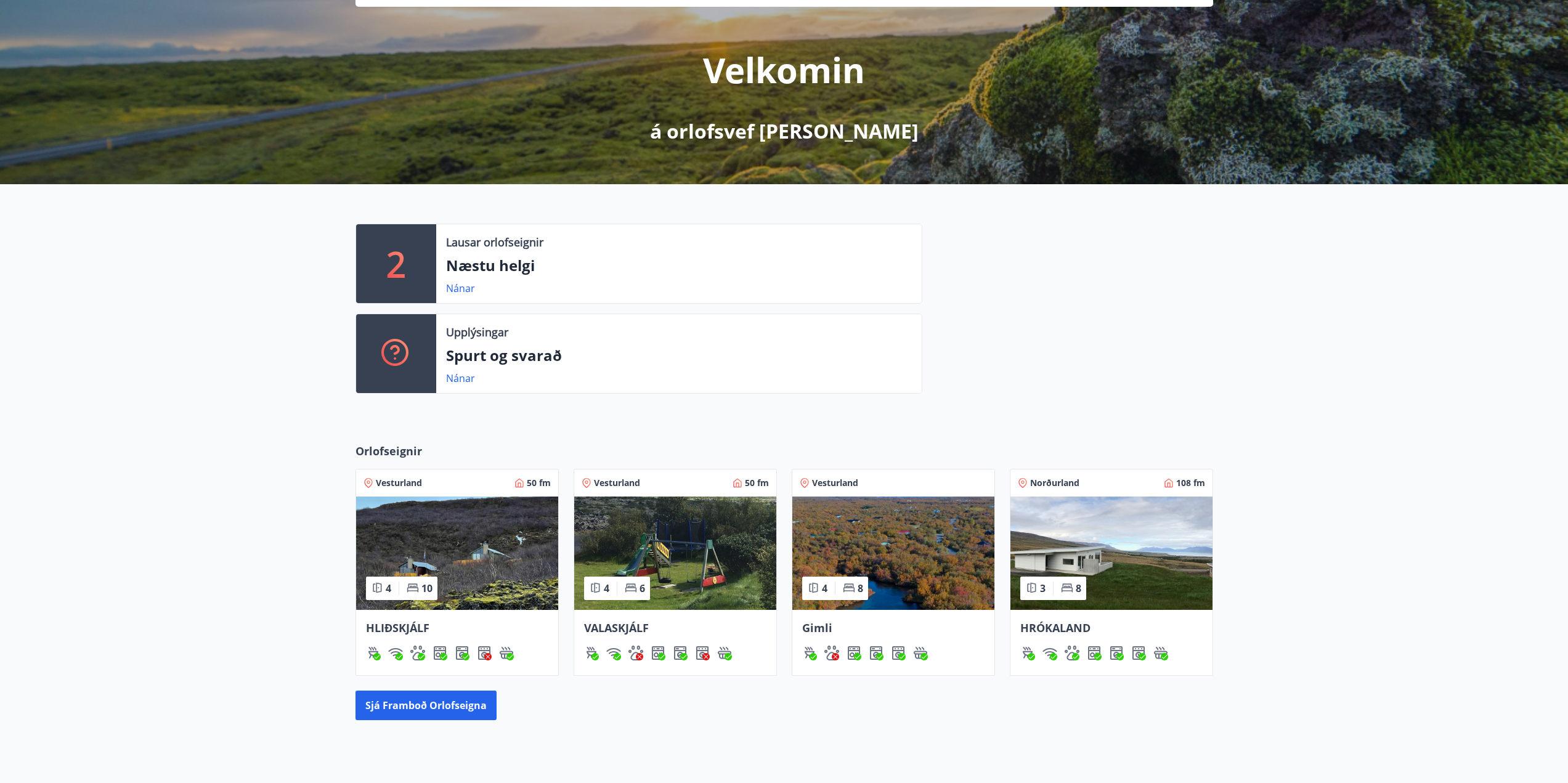
click at [624, 634] on span "VALASKJÁLF" at bounding box center [616, 628] width 65 height 14
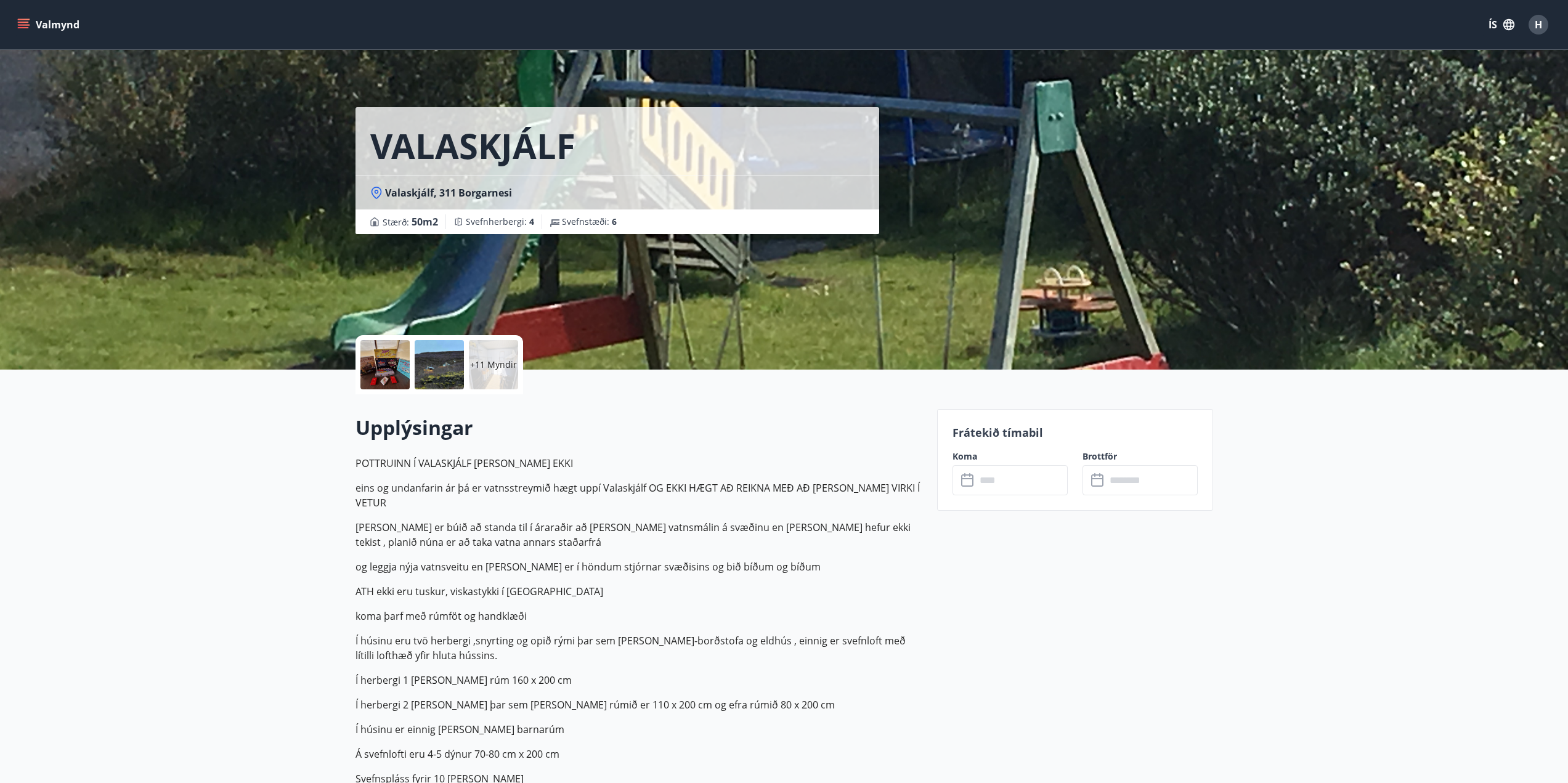
click at [26, 26] on icon "menu" at bounding box center [23, 24] width 12 height 12
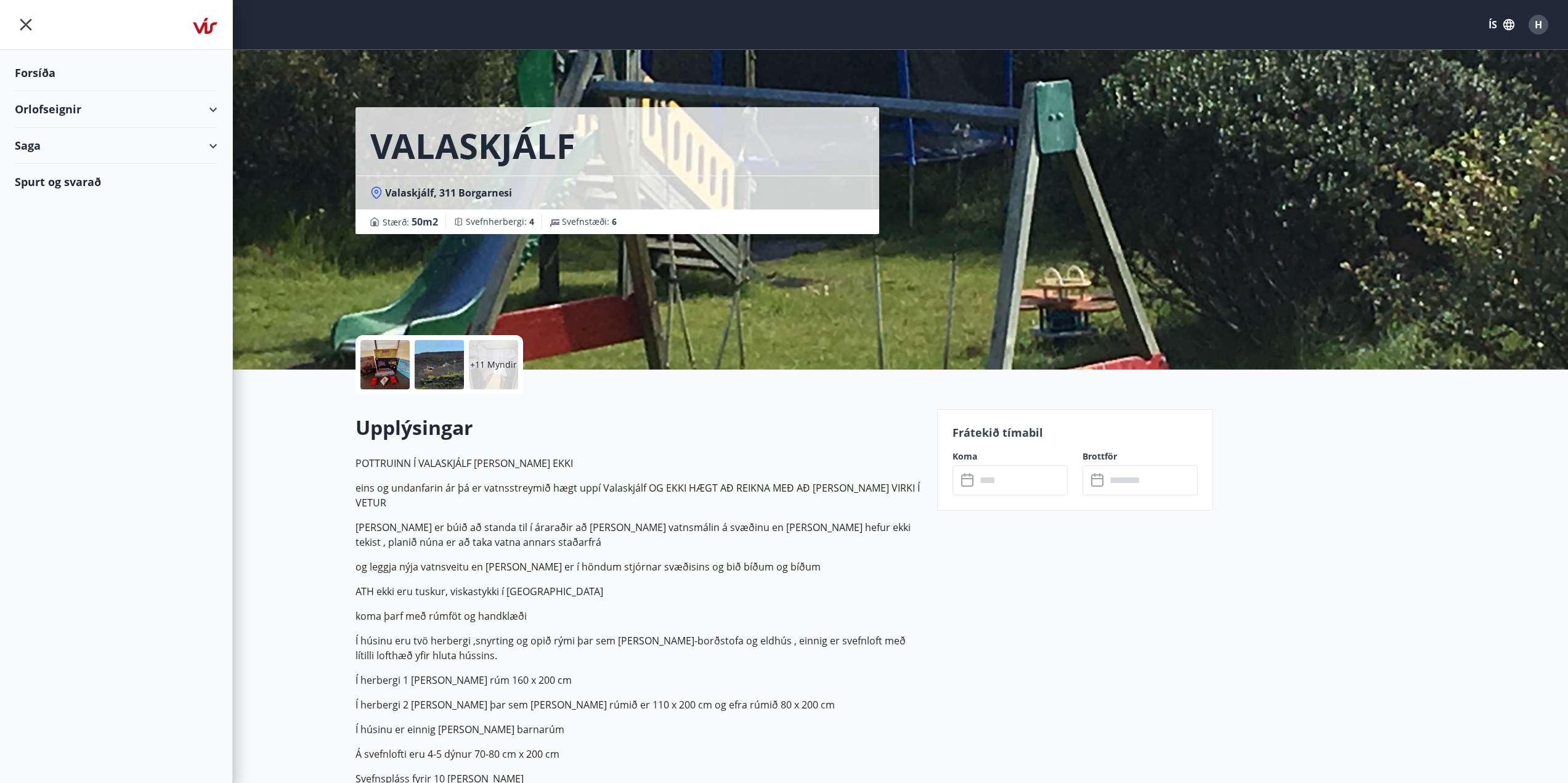
click at [74, 102] on div "Orlofseignir" at bounding box center [115, 109] width 203 height 36
click at [29, 30] on icon "menu" at bounding box center [26, 25] width 22 height 22
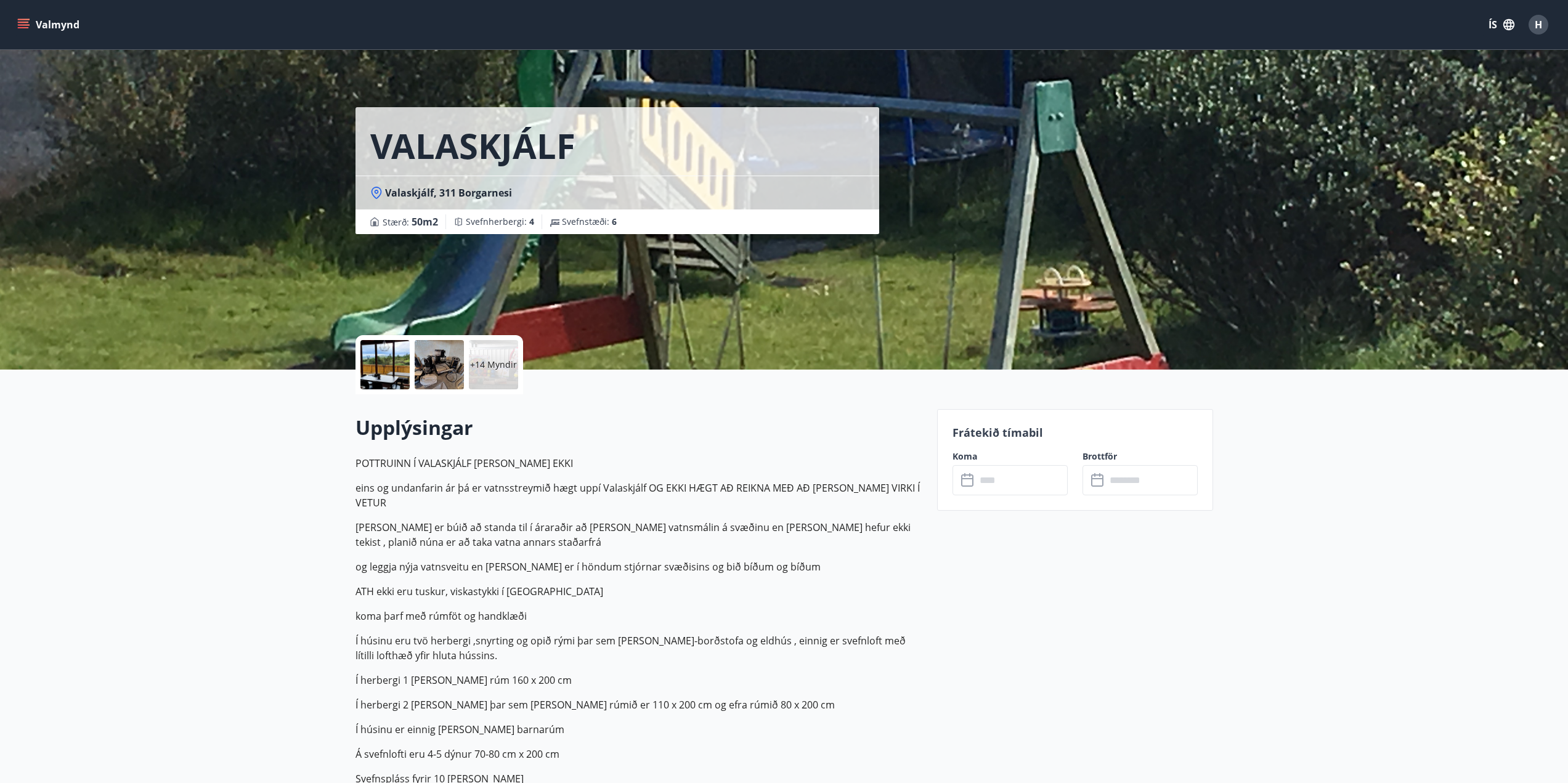
click at [18, 22] on icon "menu" at bounding box center [23, 22] width 11 height 2
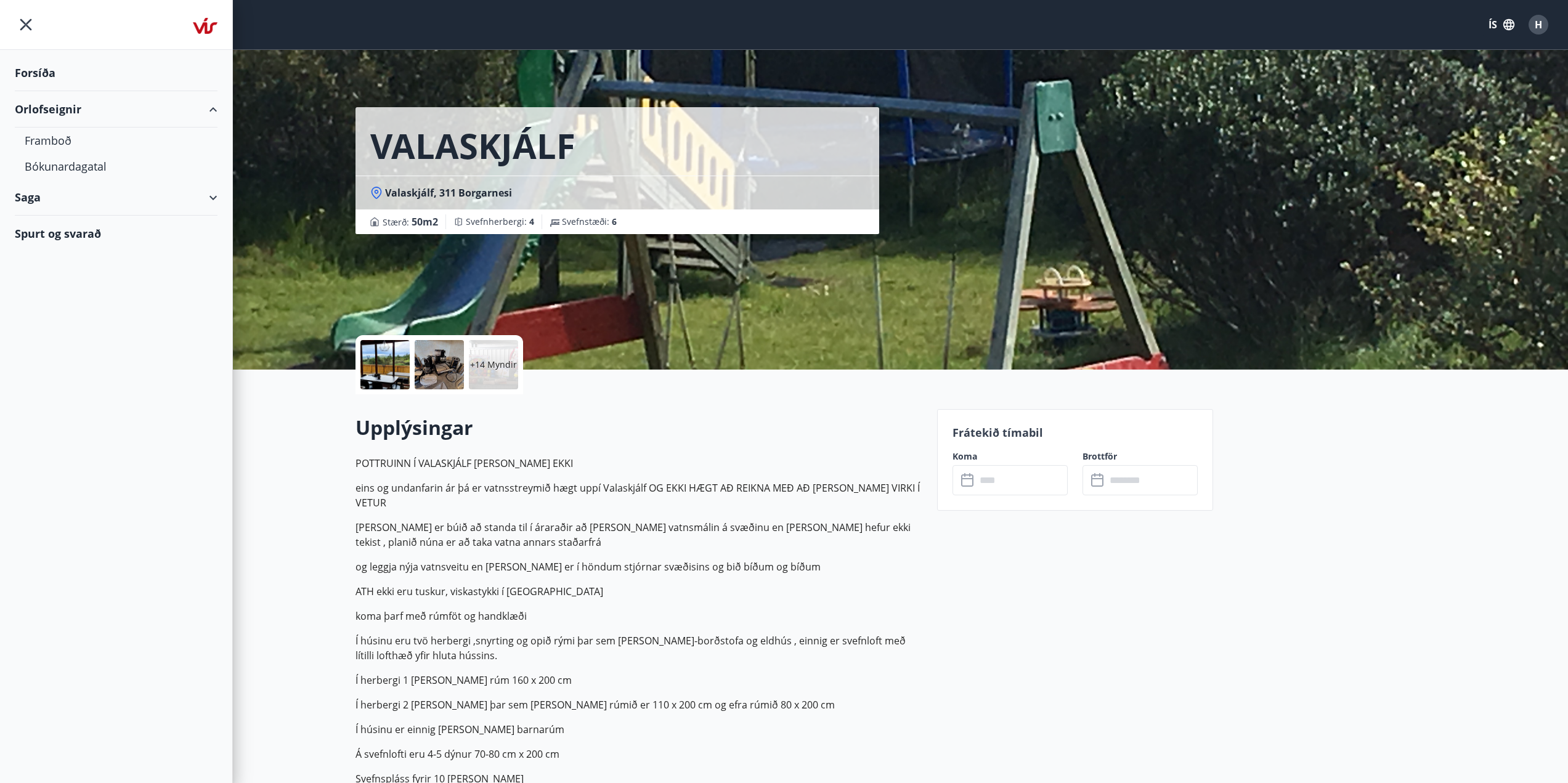
click at [100, 81] on div "Forsíða" at bounding box center [115, 72] width 203 height 36
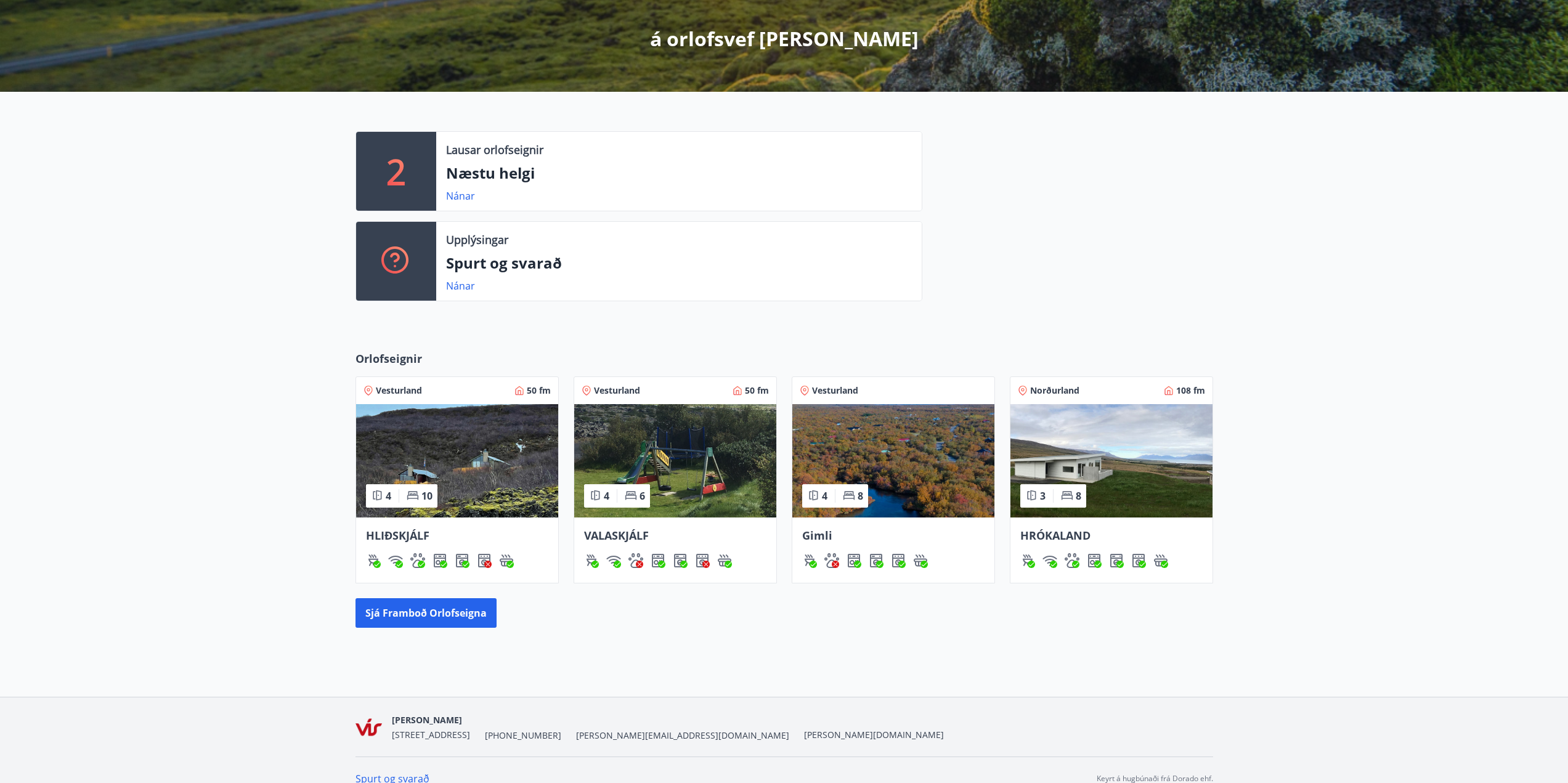
scroll to position [233, 0]
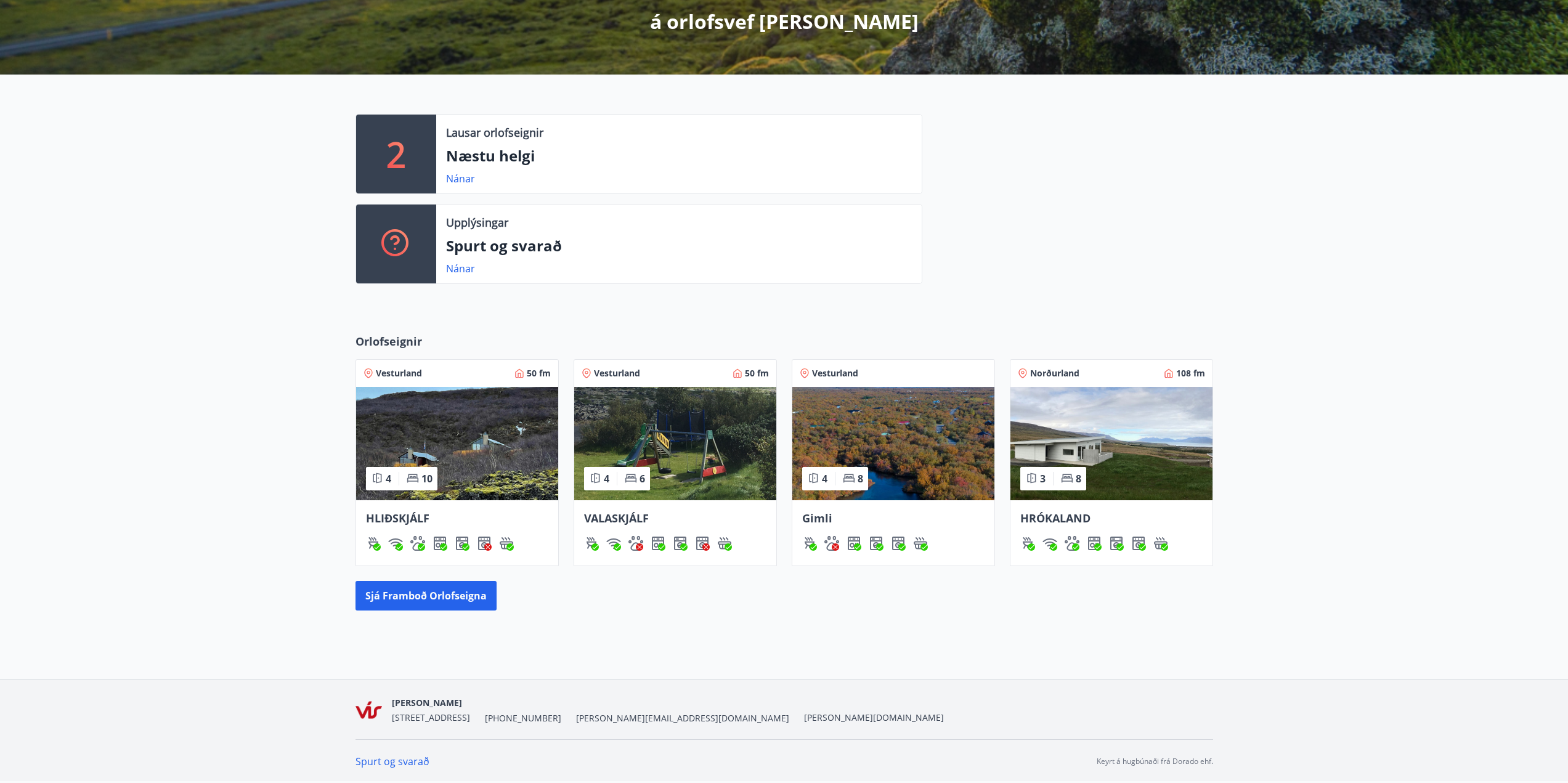
click at [1056, 522] on span "HRÓKALAND" at bounding box center [1055, 518] width 70 height 14
